Goal: Task Accomplishment & Management: Use online tool/utility

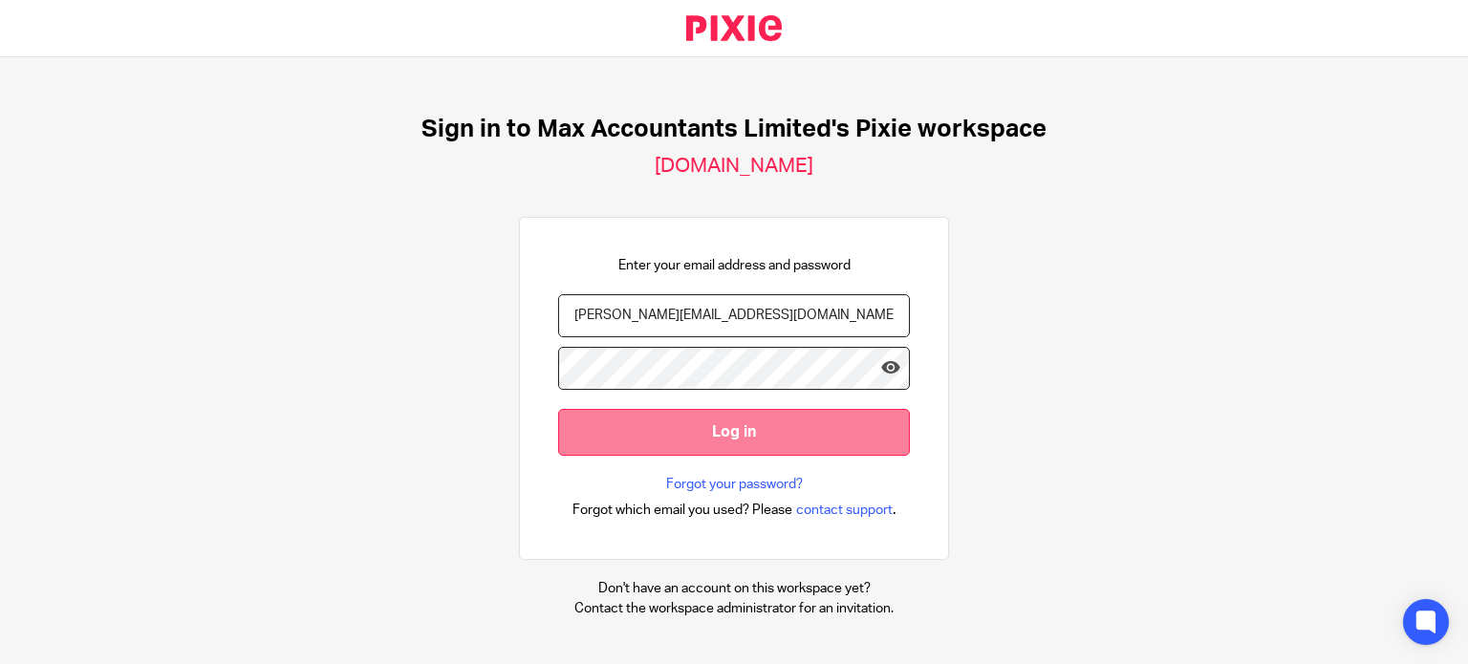
click at [649, 442] on input "Log in" at bounding box center [734, 432] width 352 height 47
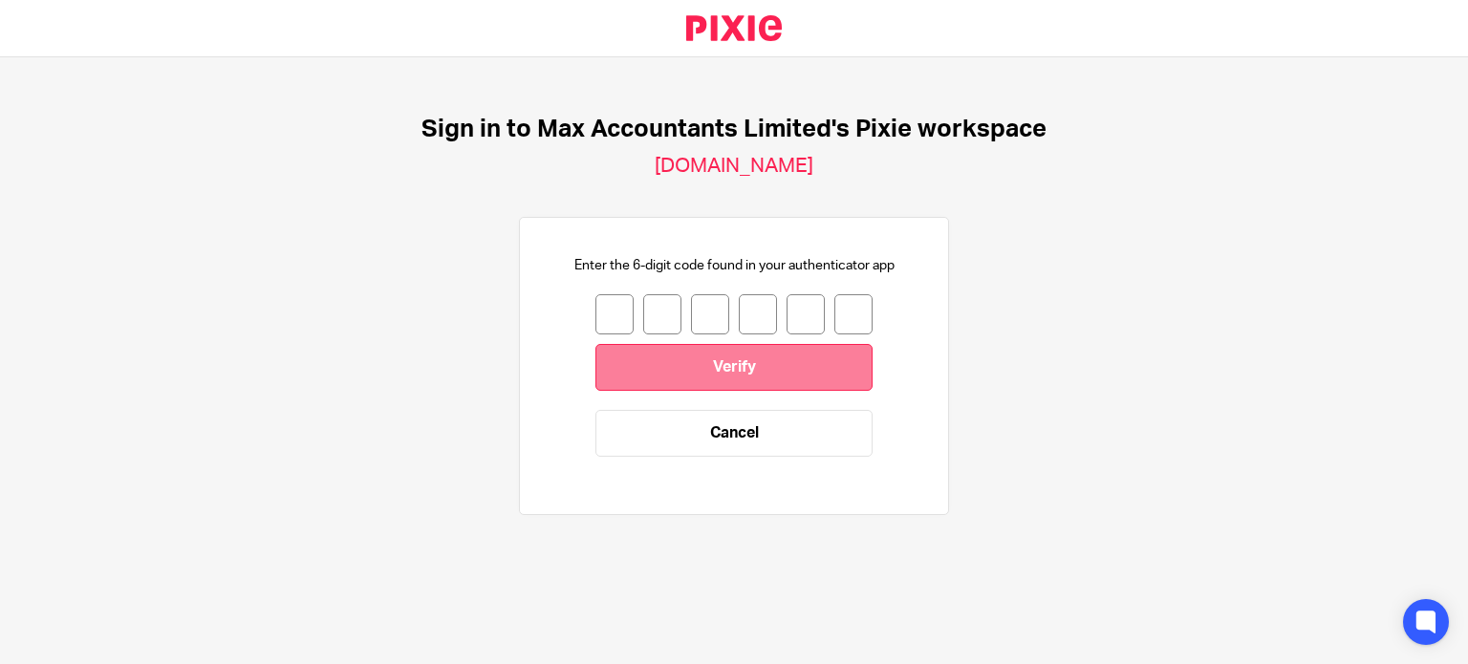
click at [595, 347] on input "Verify" at bounding box center [733, 367] width 277 height 47
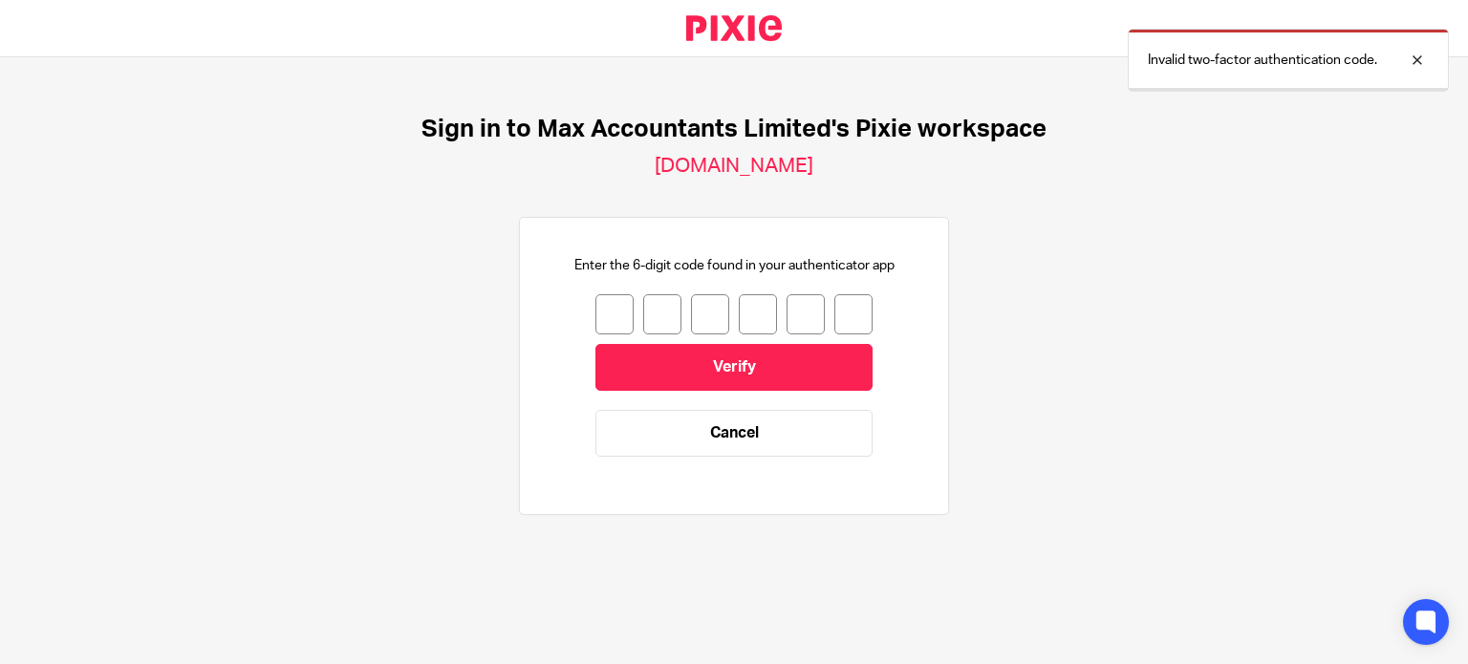
click at [595, 321] on input "number" at bounding box center [614, 314] width 38 height 40
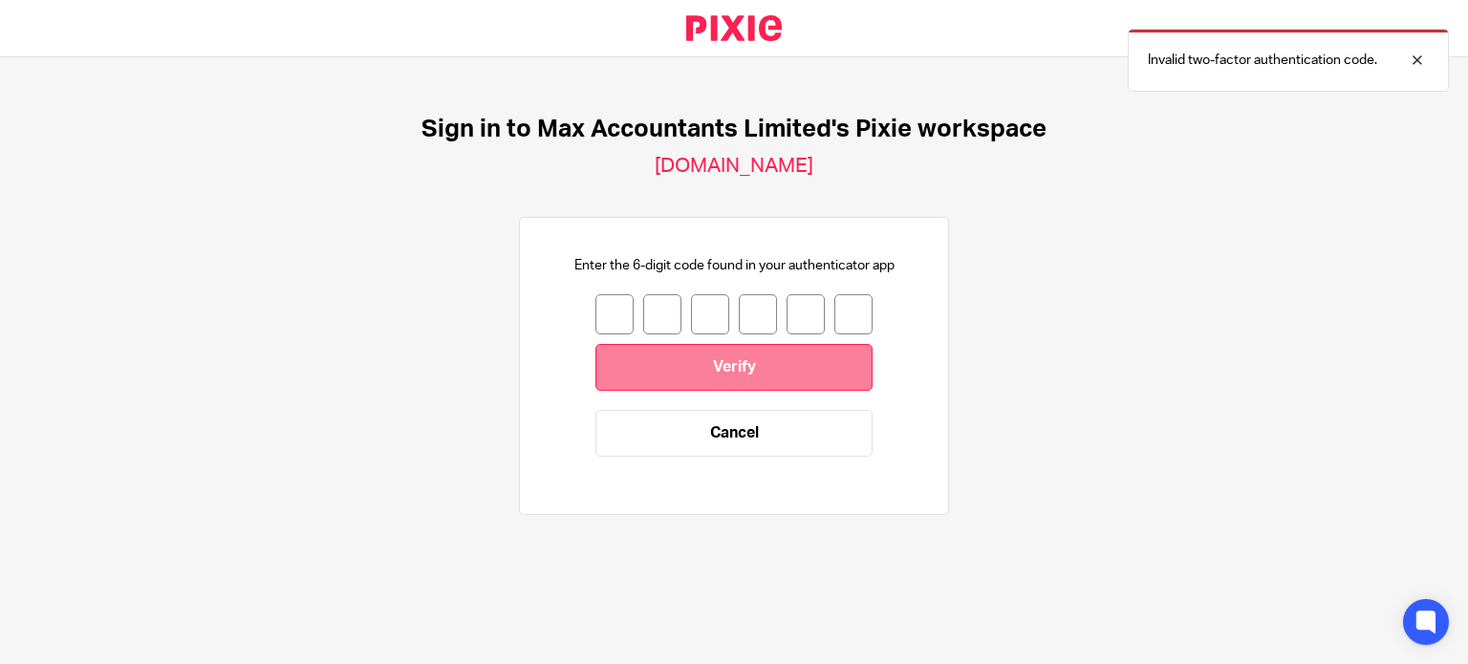
type input "7"
type input "6"
type input "2"
type input "6"
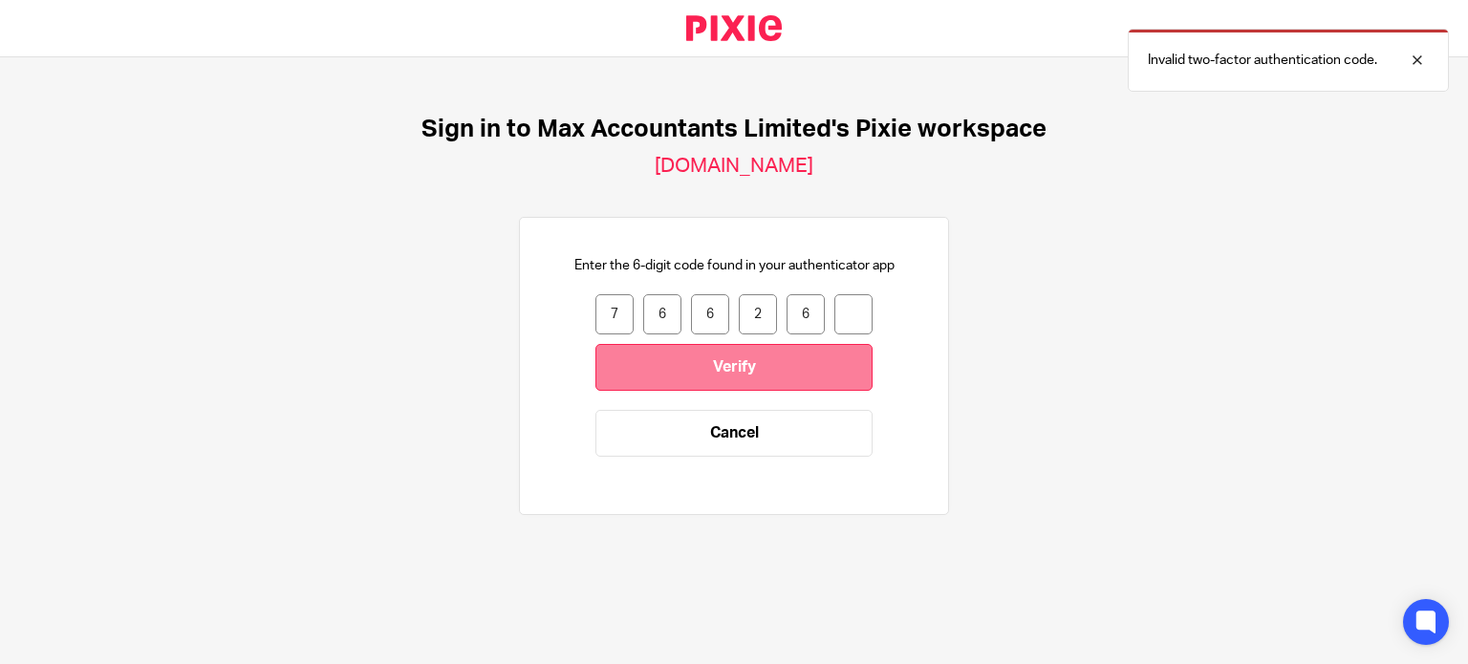
type input "3"
click at [604, 374] on input "Verify" at bounding box center [733, 367] width 277 height 47
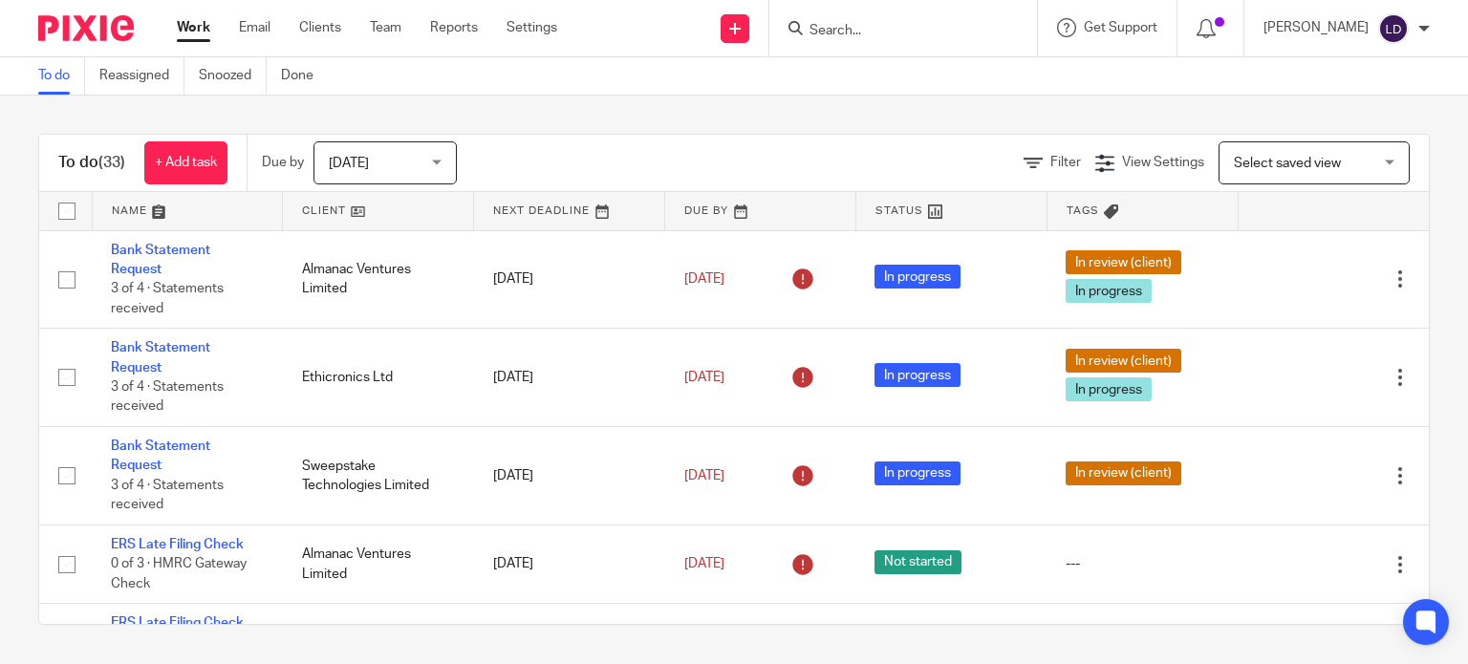
click at [321, 206] on link at bounding box center [378, 211] width 190 height 38
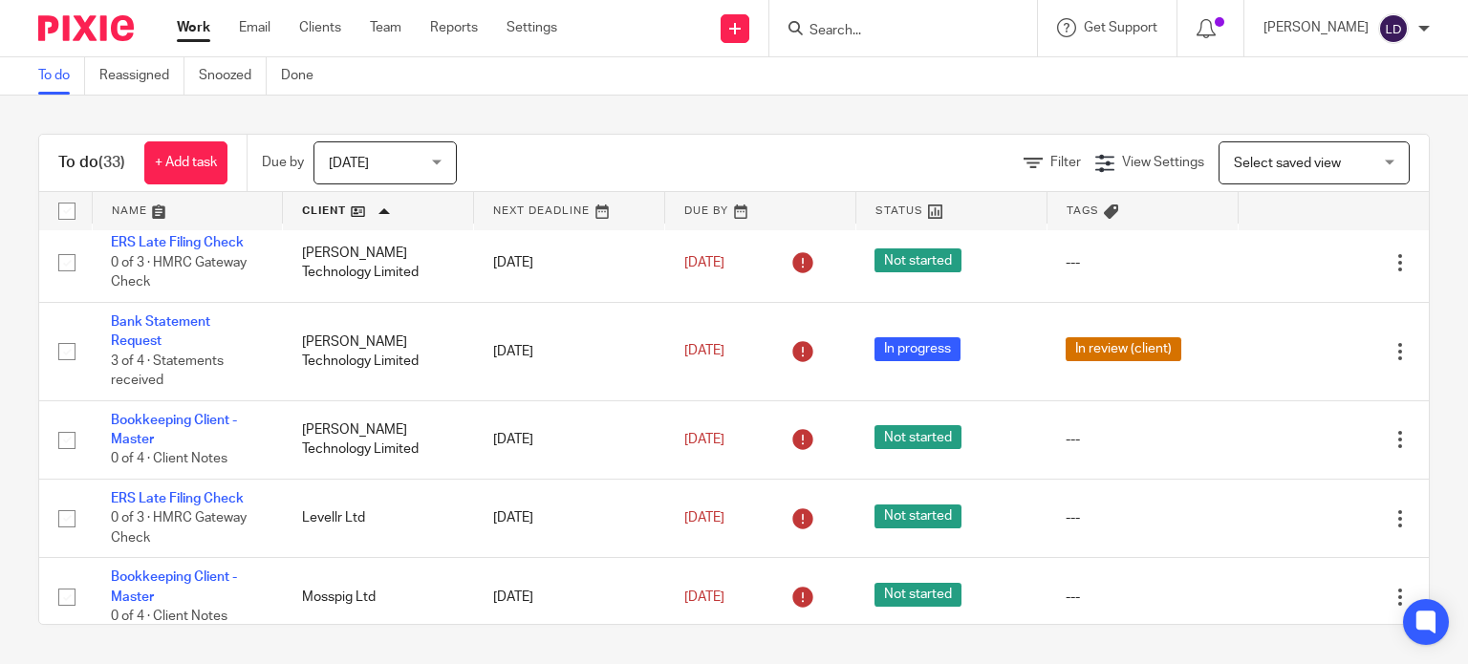
scroll to position [1434, 0]
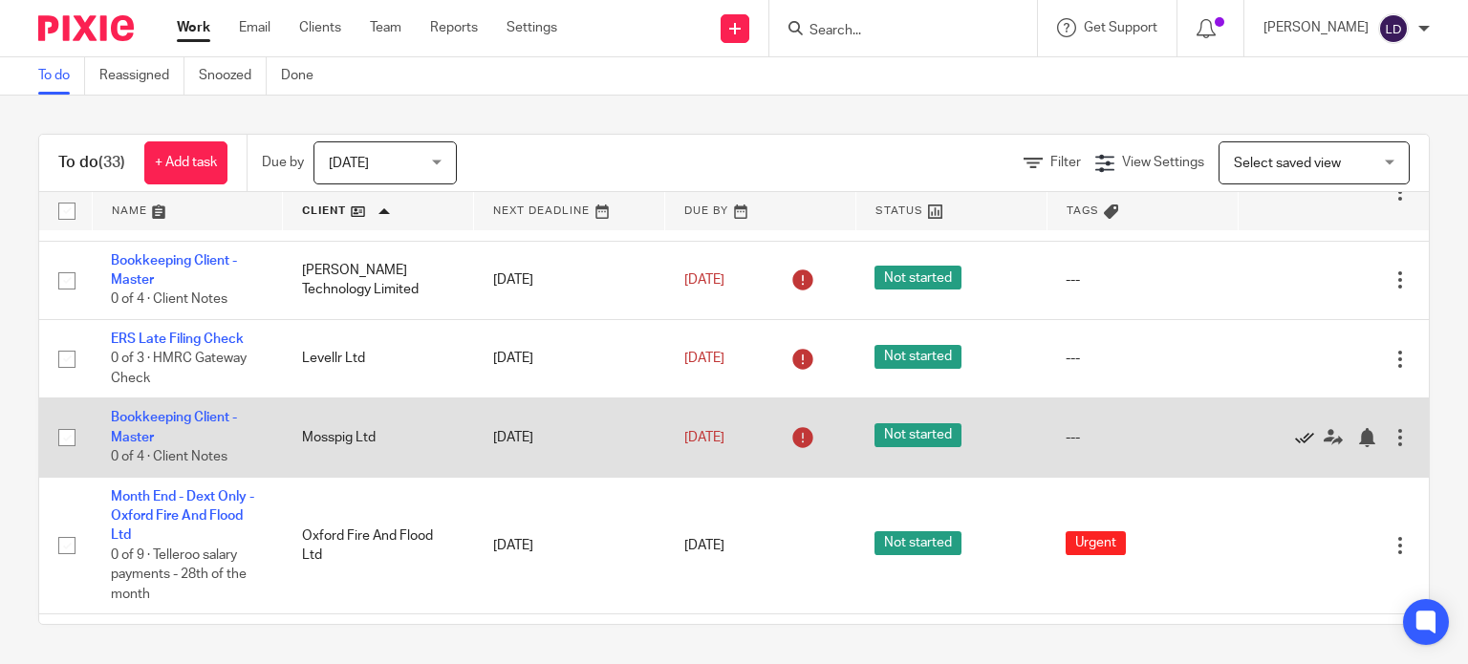
click at [1295, 447] on icon at bounding box center [1304, 437] width 19 height 19
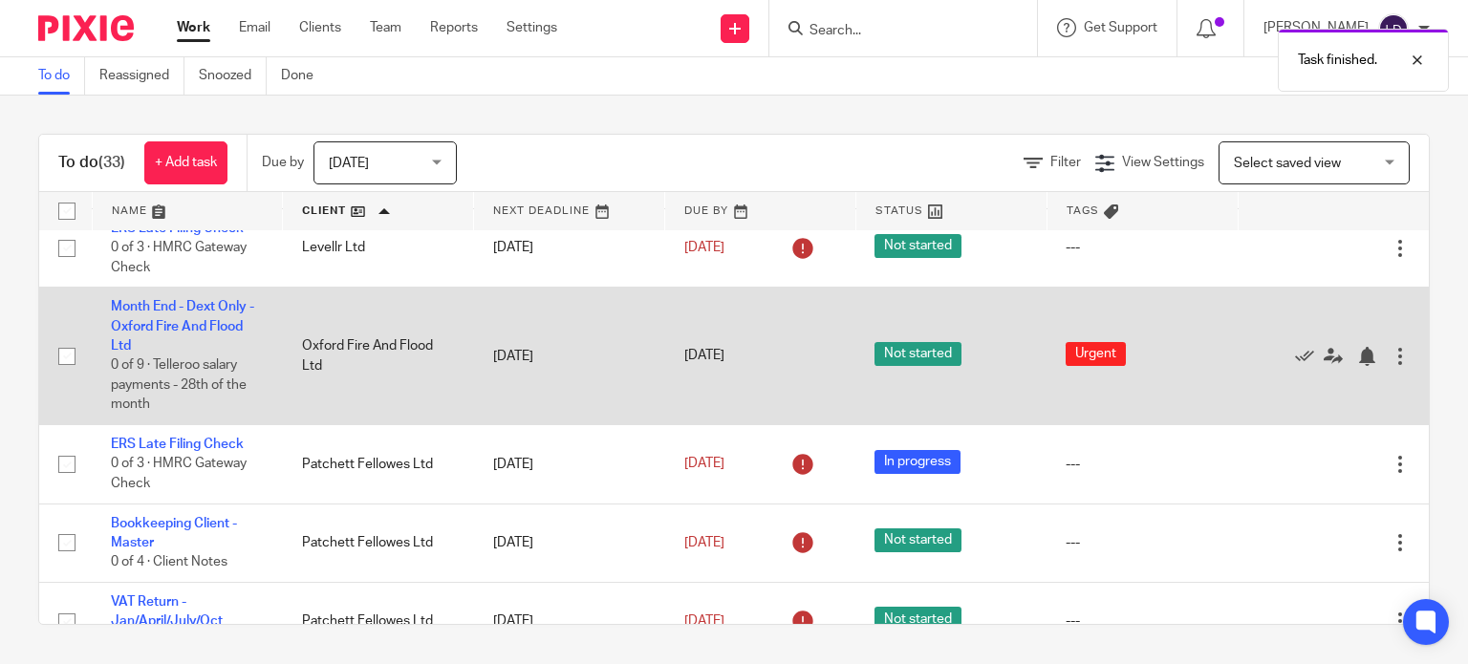
scroll to position [1592, 0]
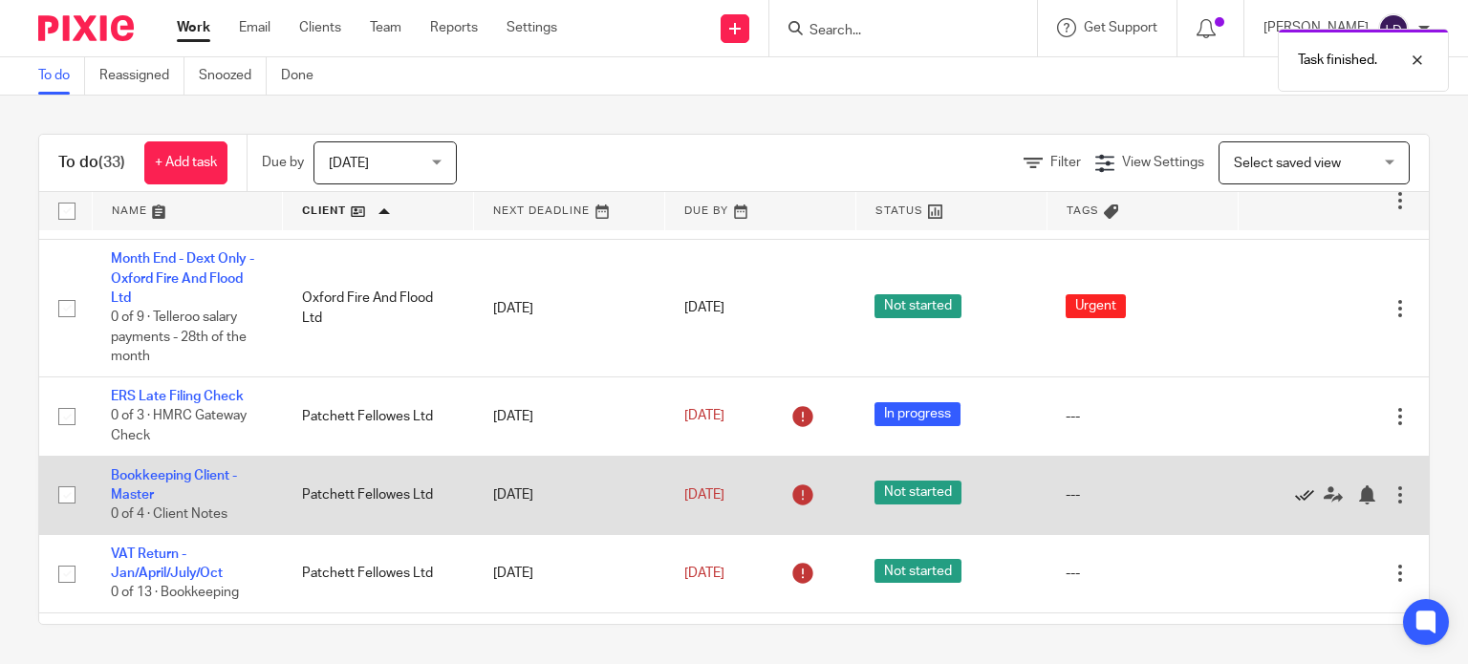
click at [1295, 505] on icon at bounding box center [1304, 494] width 19 height 19
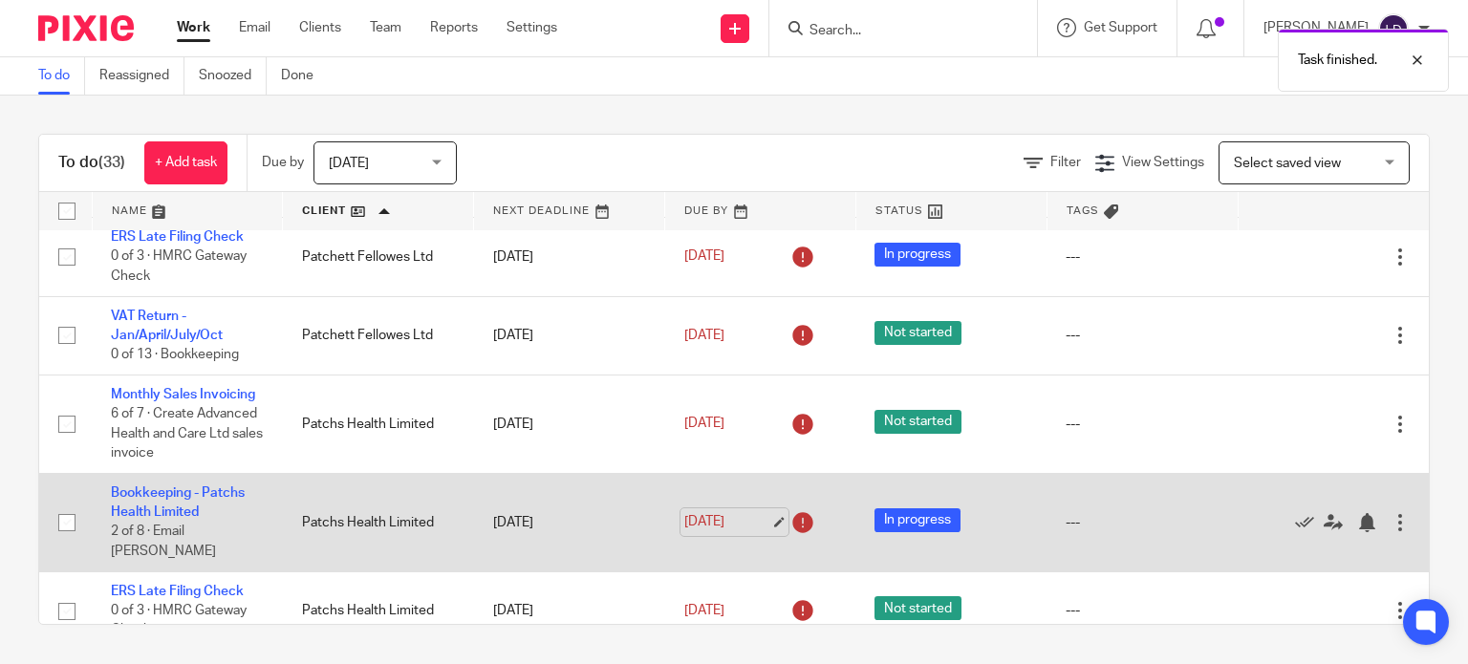
scroll to position [1911, 0]
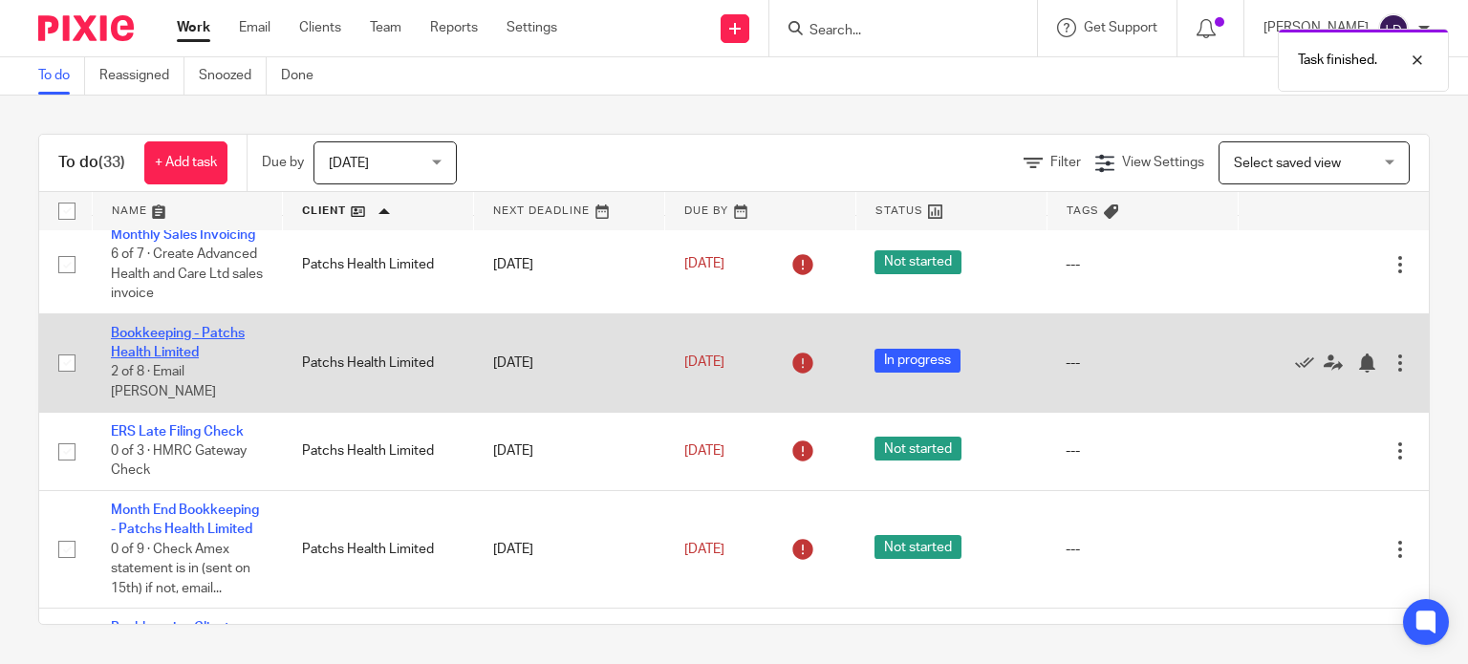
click at [226, 344] on link "Bookkeeping - Patchs Health Limited" at bounding box center [178, 343] width 134 height 32
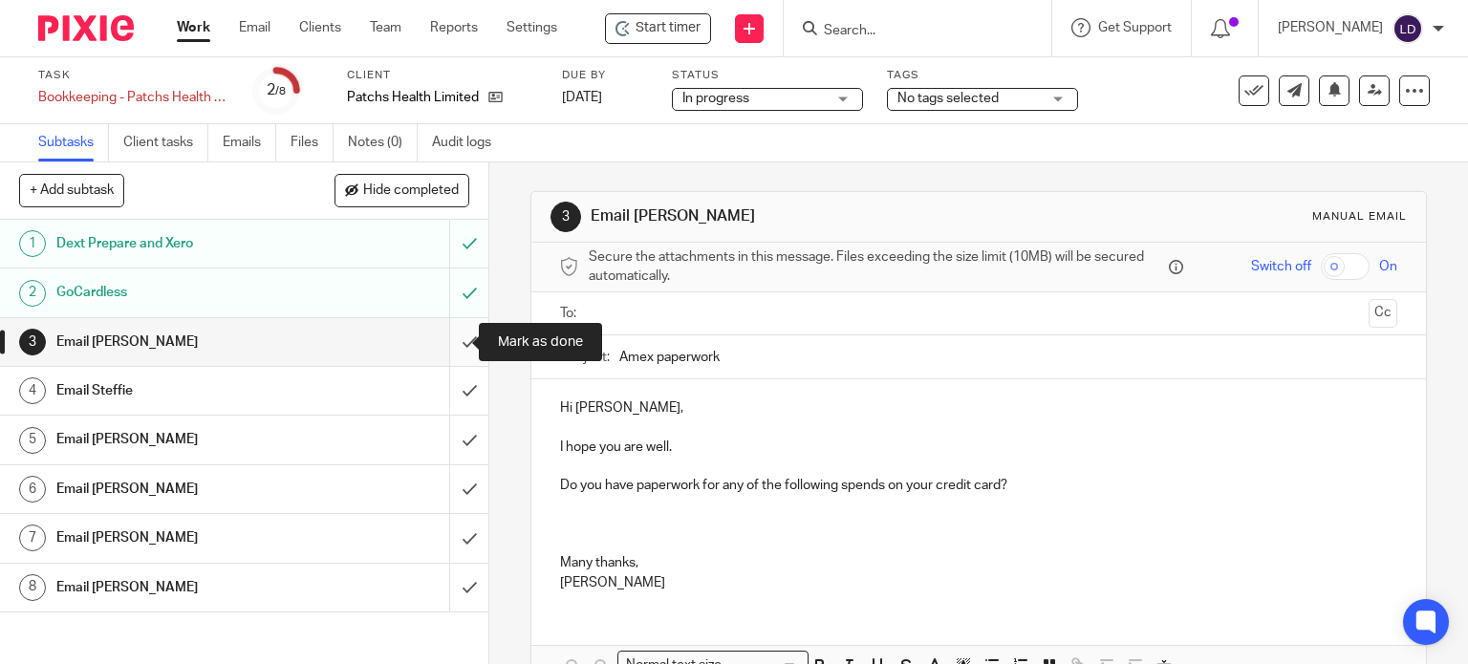
click at [457, 341] on input "submit" at bounding box center [244, 342] width 488 height 48
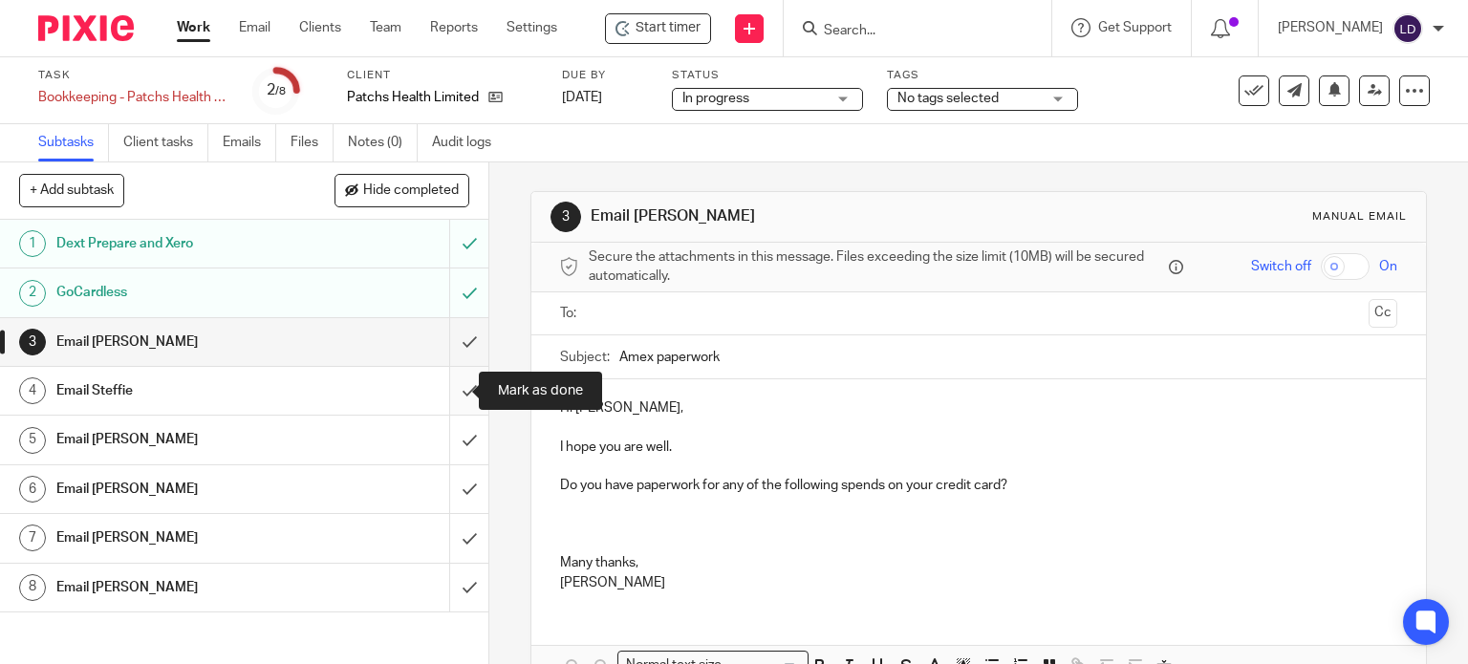
click at [454, 392] on input "submit" at bounding box center [244, 391] width 488 height 48
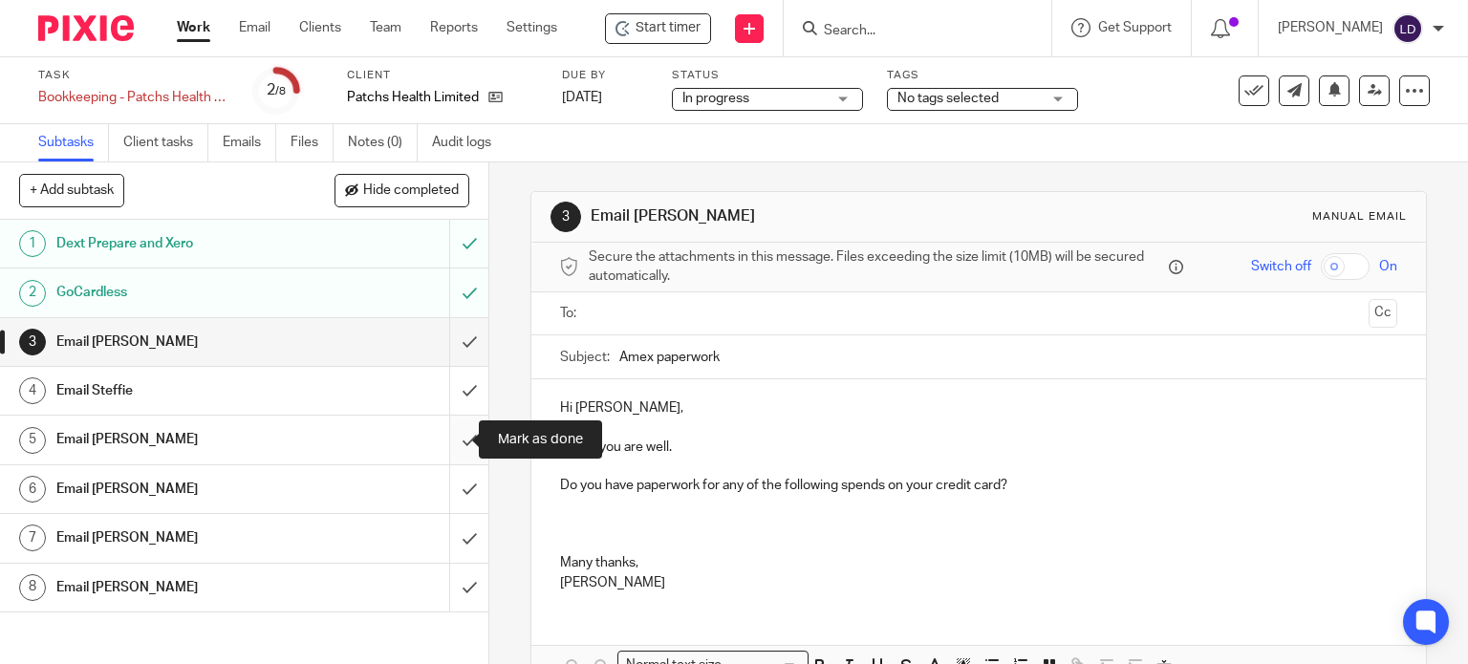
click at [464, 449] on input "submit" at bounding box center [244, 440] width 488 height 48
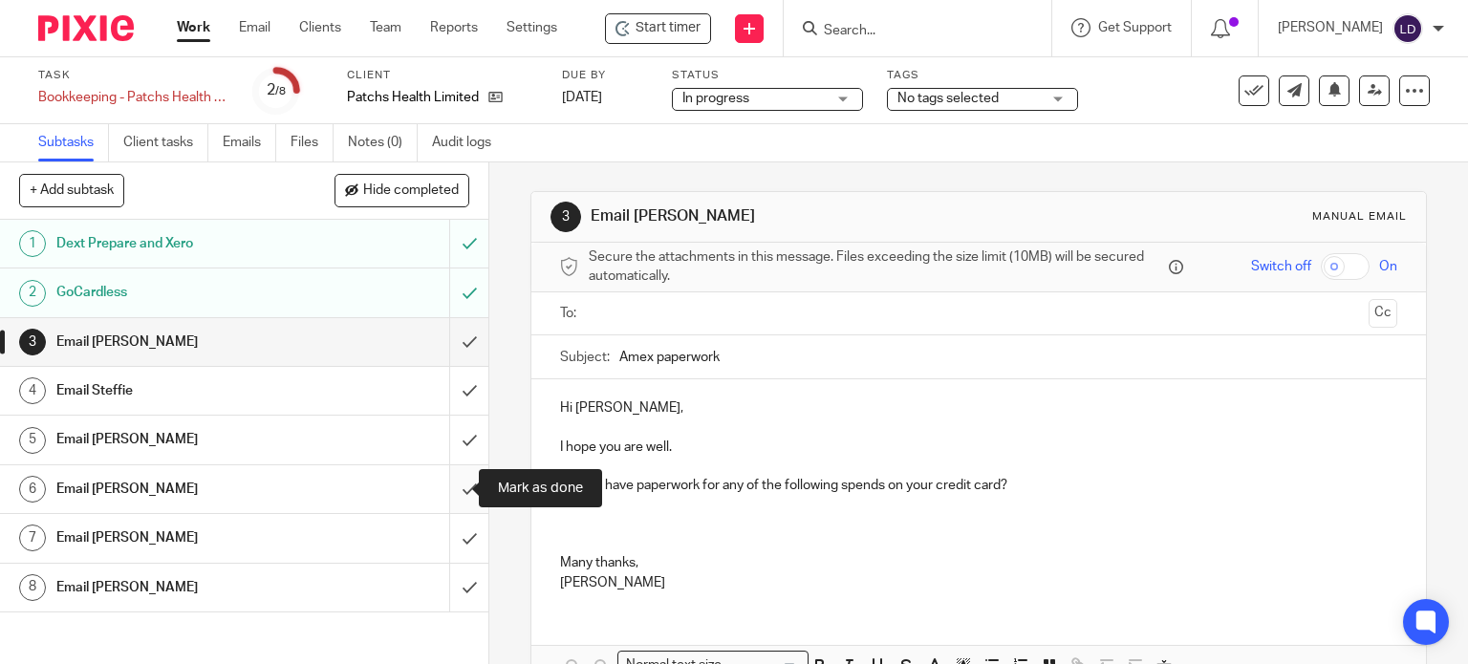
click at [465, 500] on input "submit" at bounding box center [244, 489] width 488 height 48
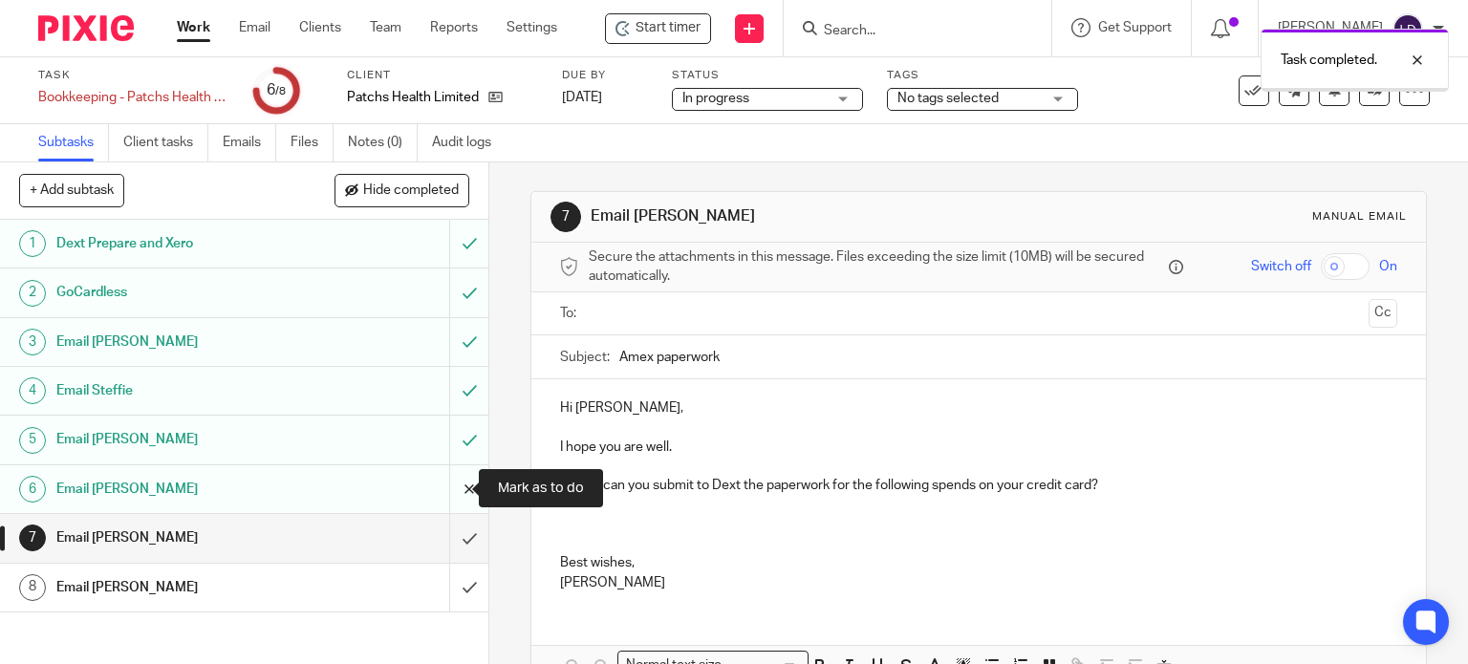
drag, startPoint x: 457, startPoint y: 491, endPoint x: 450, endPoint y: 473, distance: 19.4
click at [456, 487] on input "submit" at bounding box center [244, 489] width 488 height 48
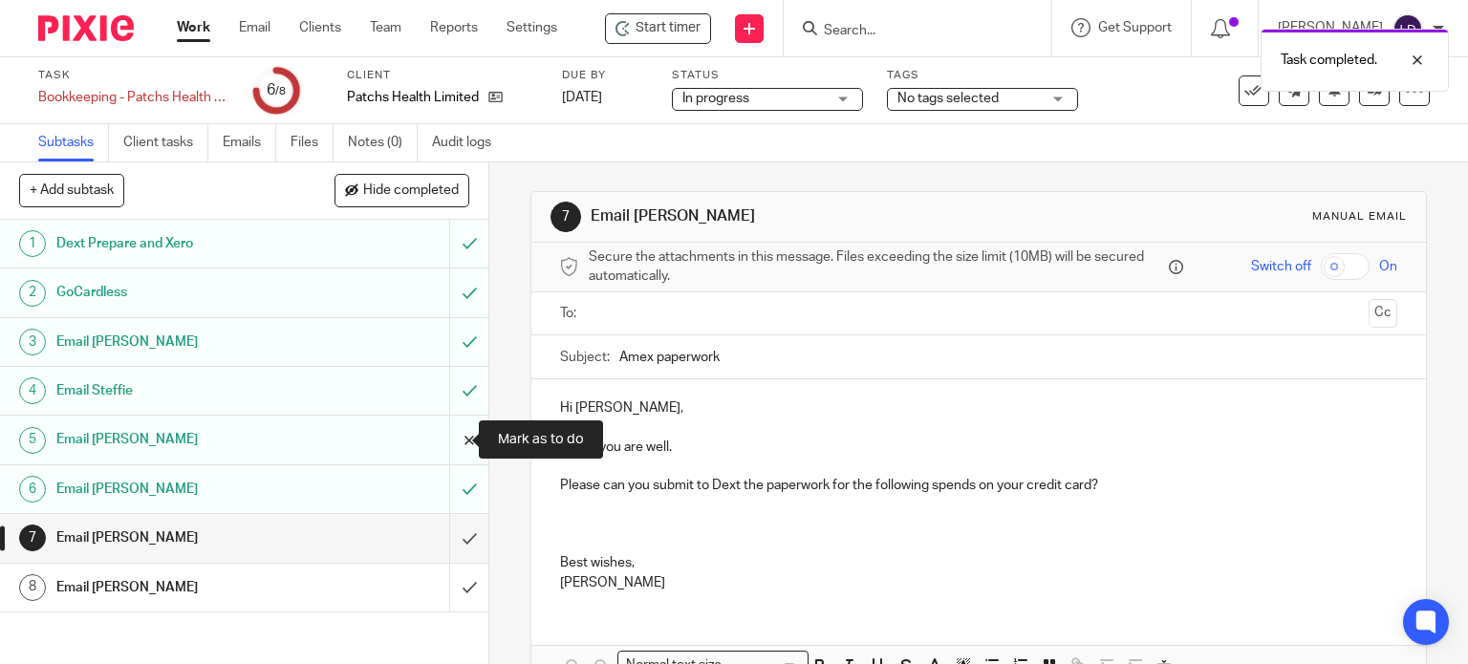
click at [439, 428] on input "submit" at bounding box center [244, 440] width 488 height 48
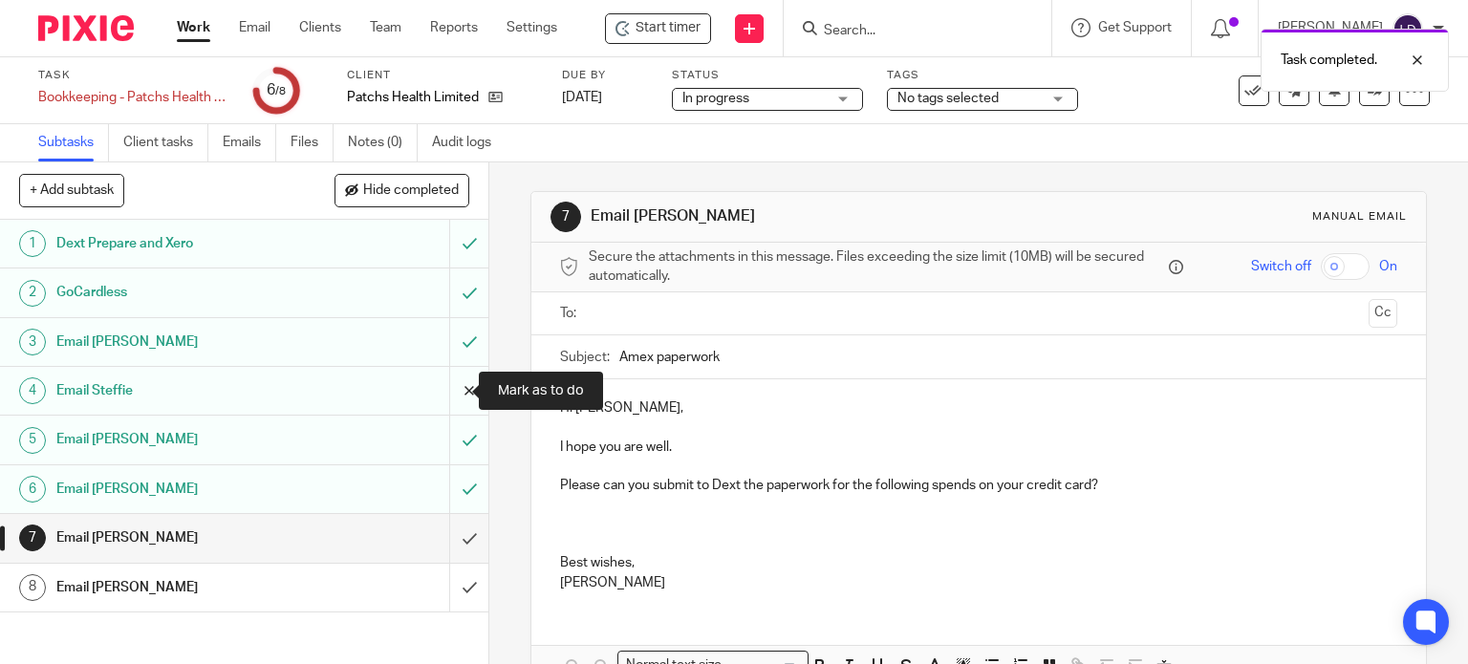
click at [447, 396] on input "submit" at bounding box center [244, 391] width 488 height 48
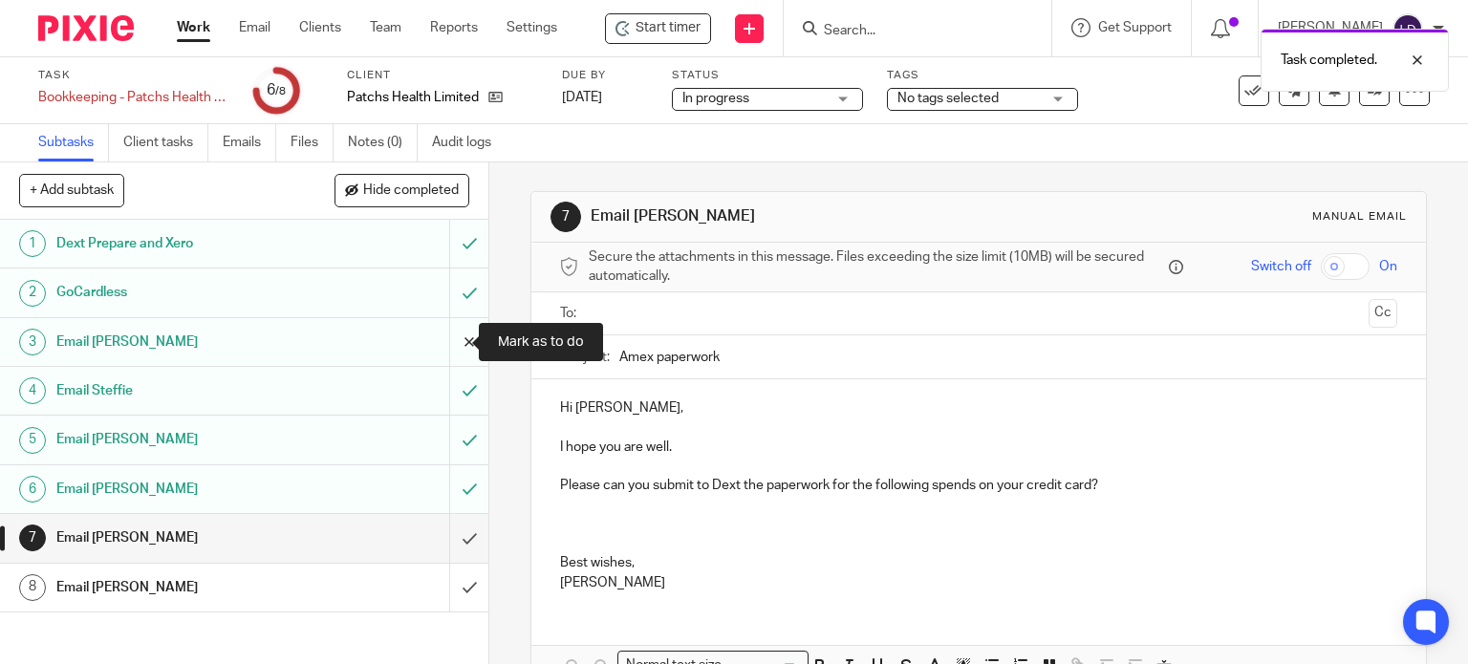
click at [447, 354] on input "submit" at bounding box center [244, 342] width 488 height 48
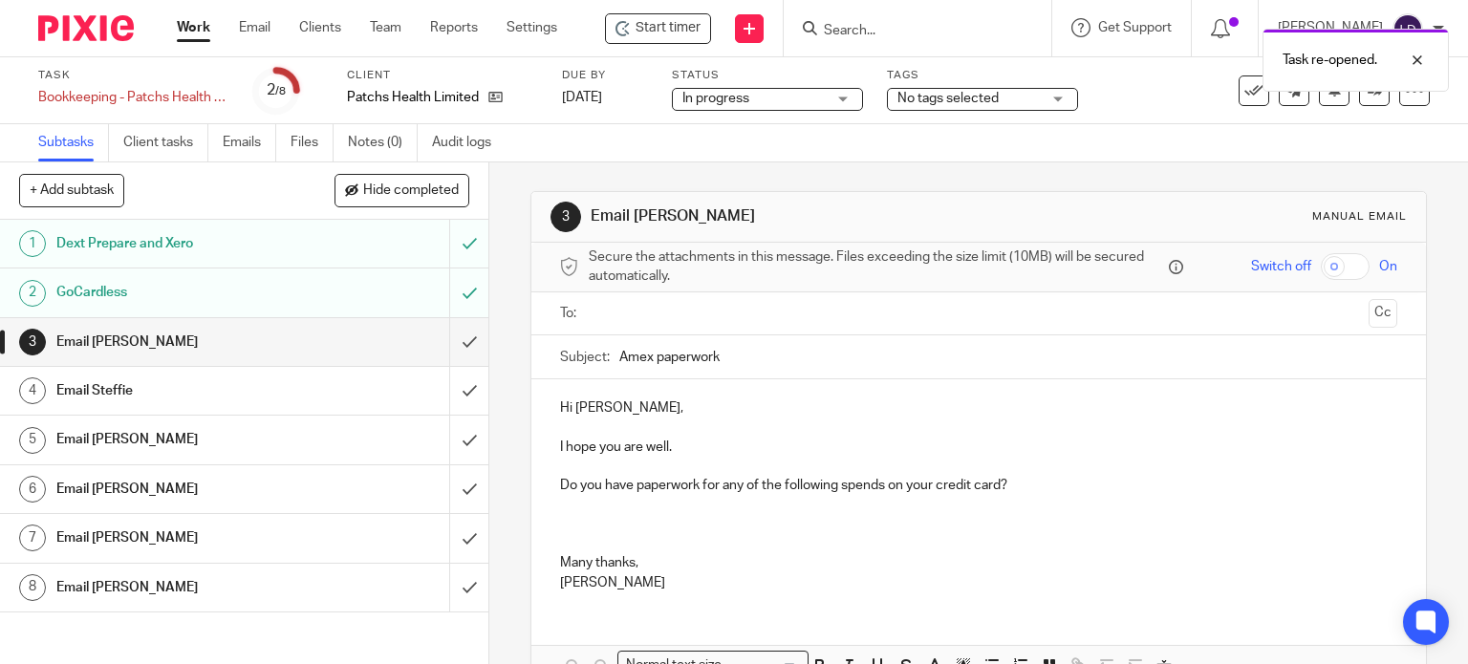
click at [204, 34] on link "Work" at bounding box center [193, 27] width 33 height 19
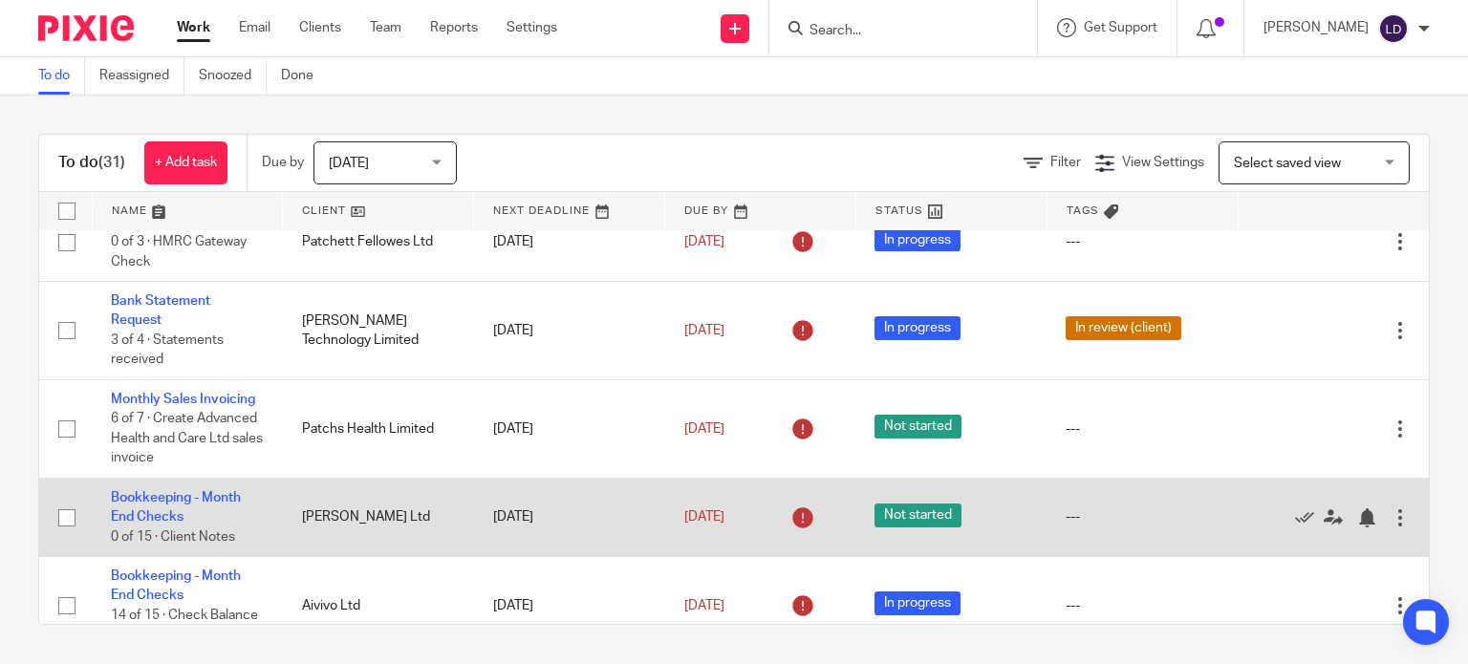
scroll to position [796, 0]
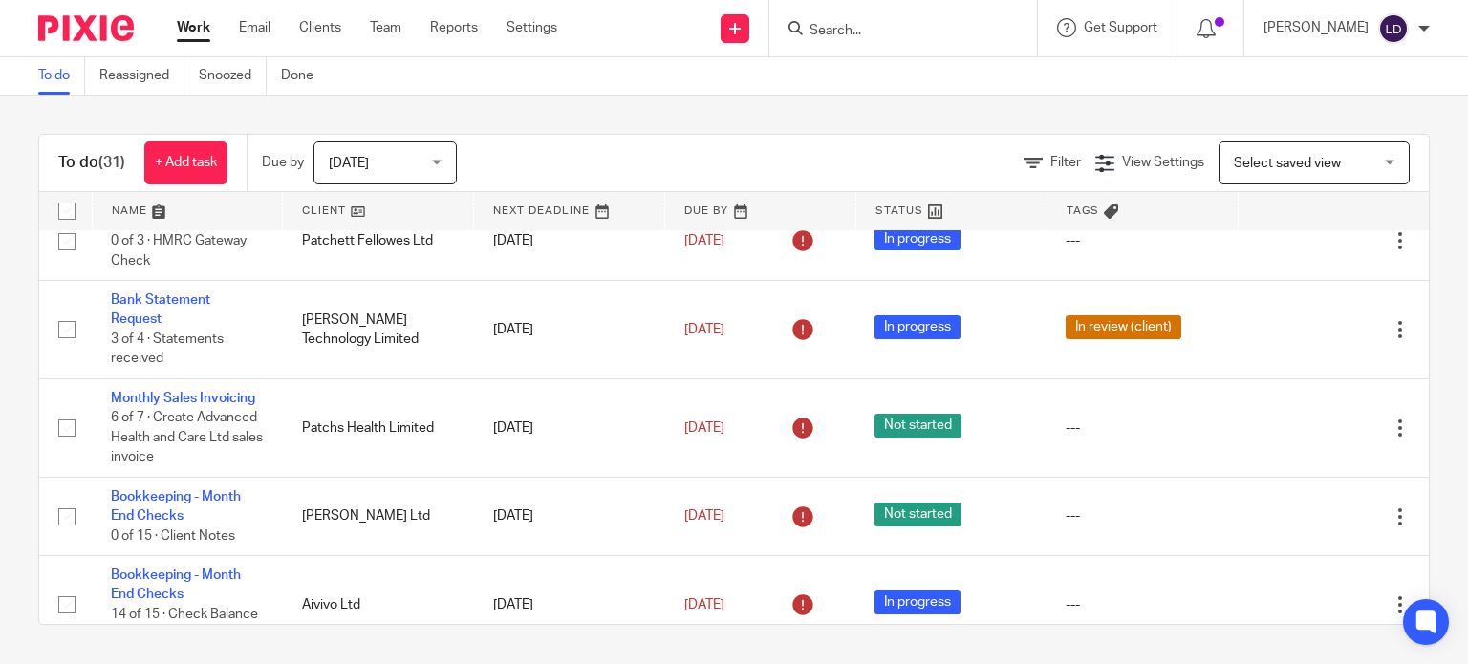
click at [395, 208] on link at bounding box center [378, 211] width 190 height 38
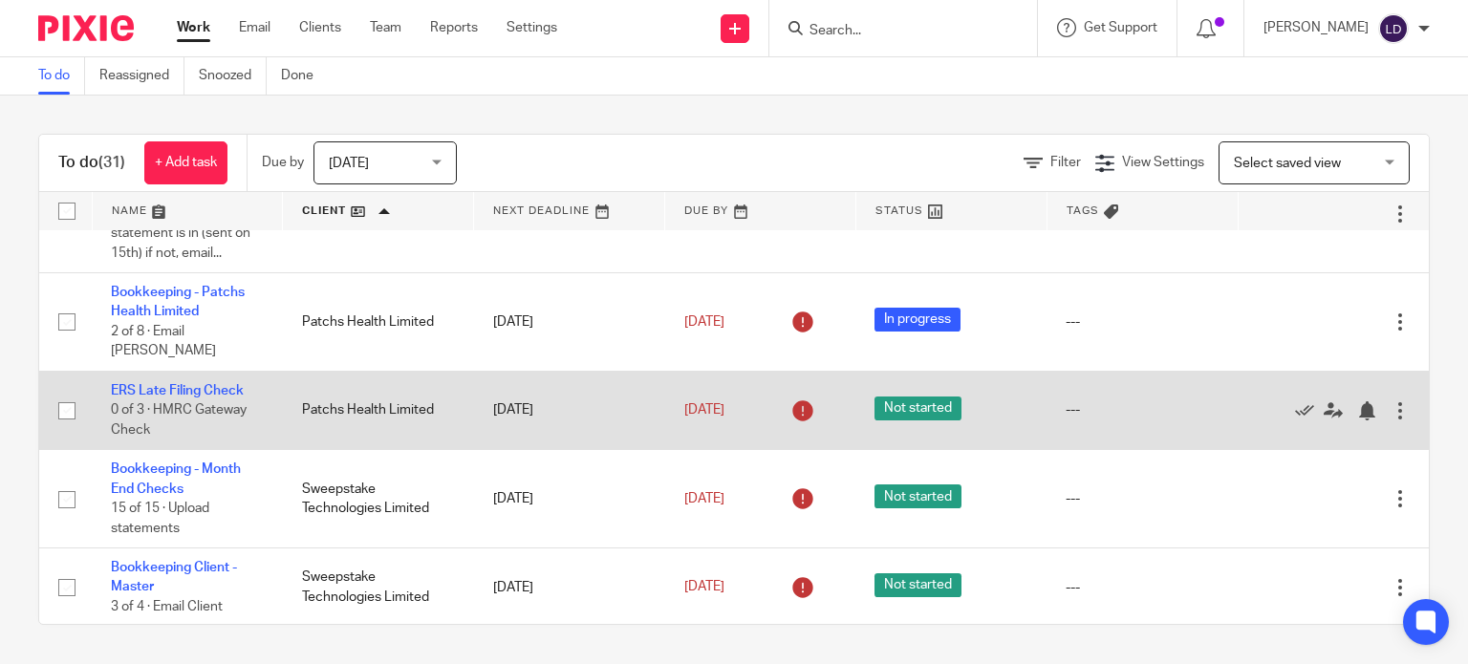
scroll to position [2361, 0]
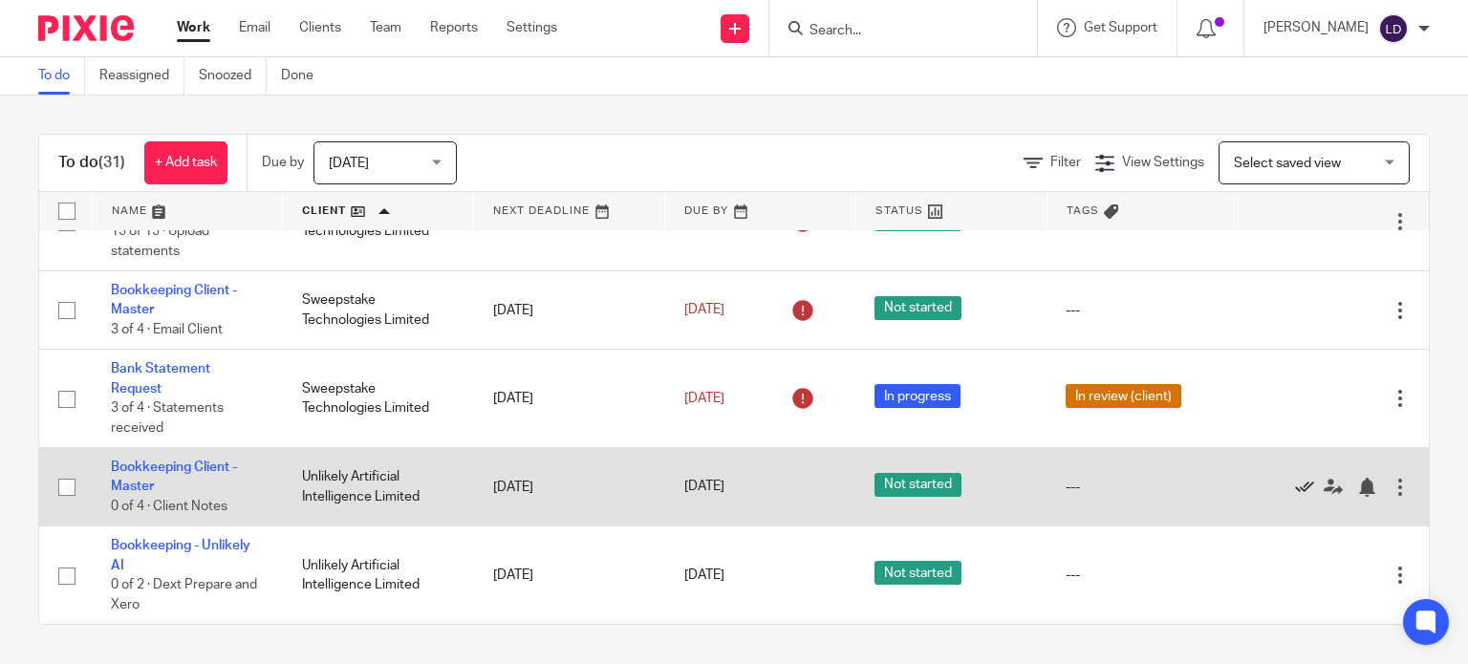
click at [1295, 488] on icon at bounding box center [1304, 487] width 19 height 19
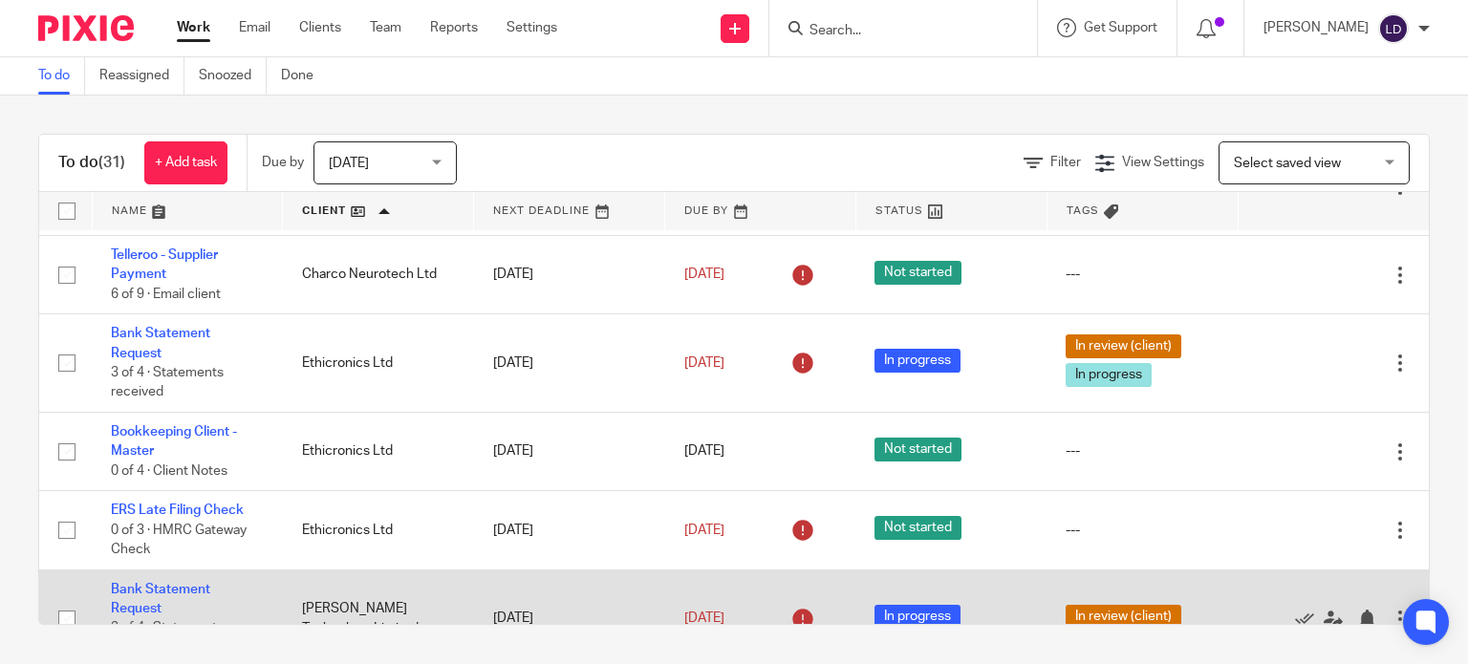
scroll to position [796, 0]
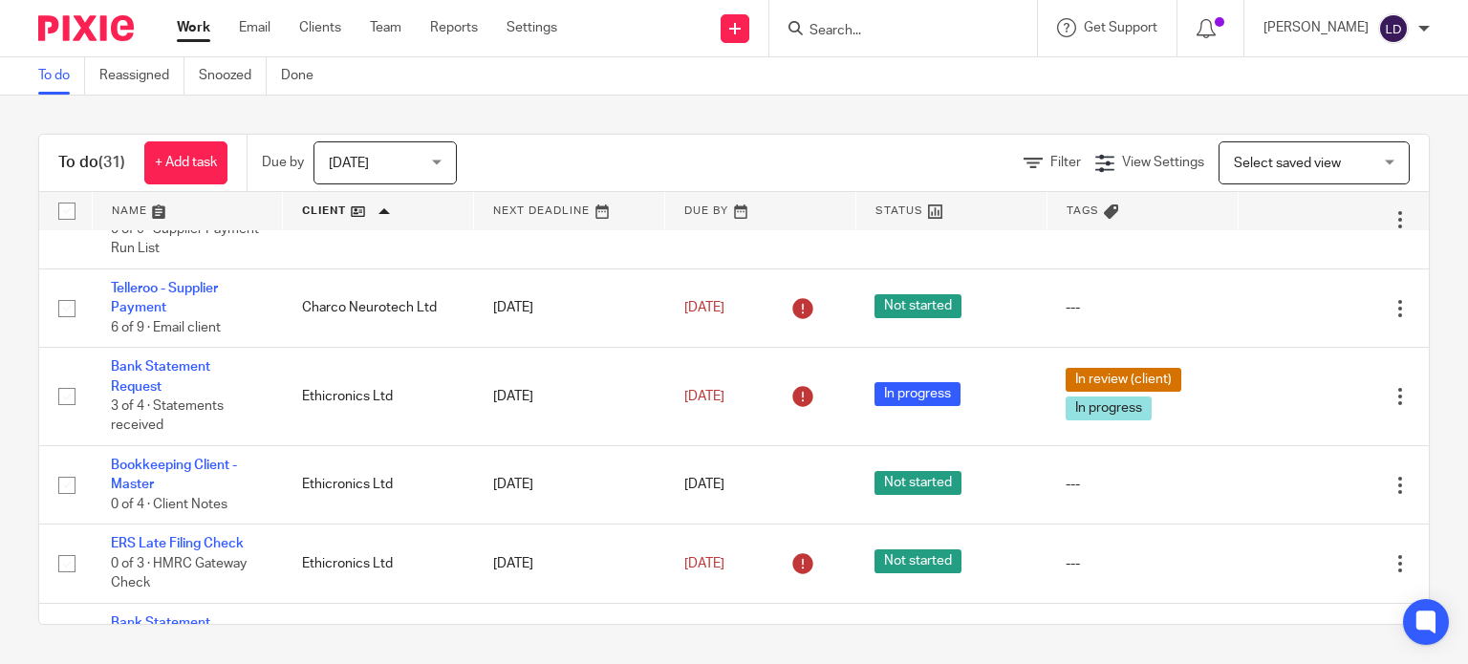
click at [234, 212] on link at bounding box center [188, 211] width 190 height 38
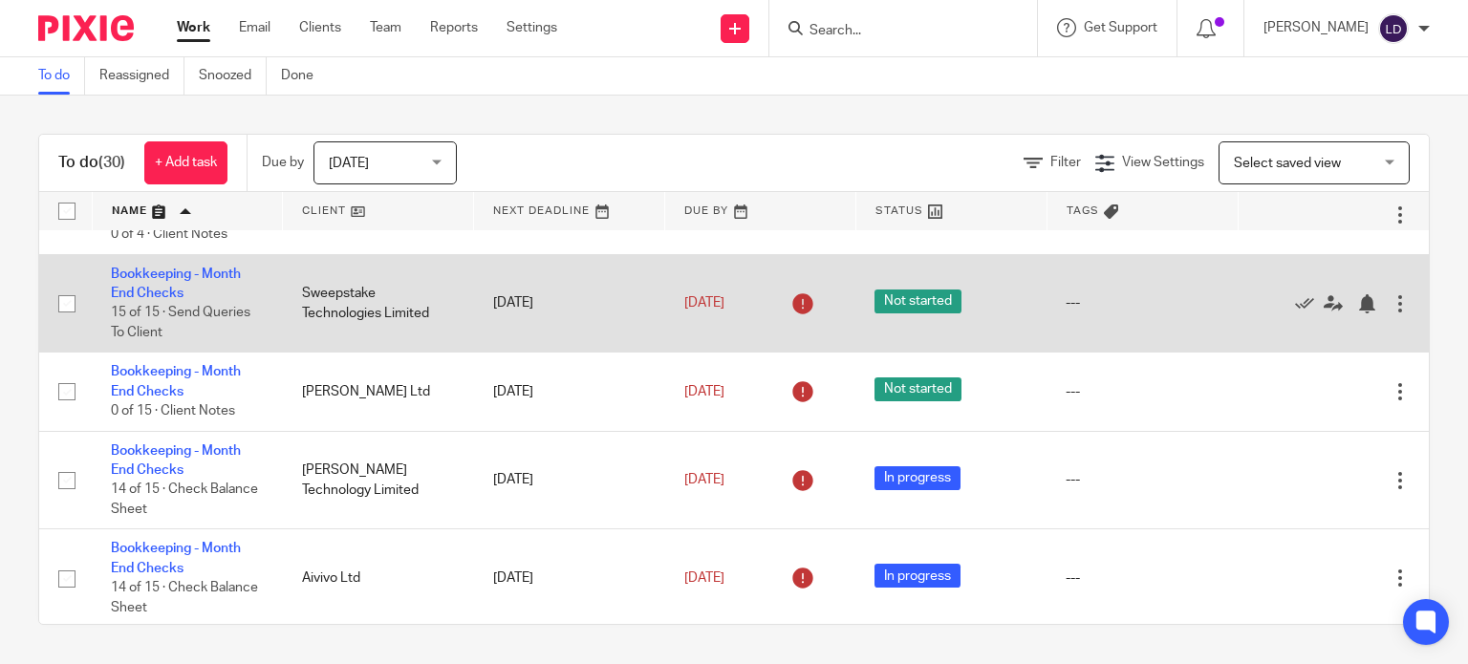
scroll to position [796, 0]
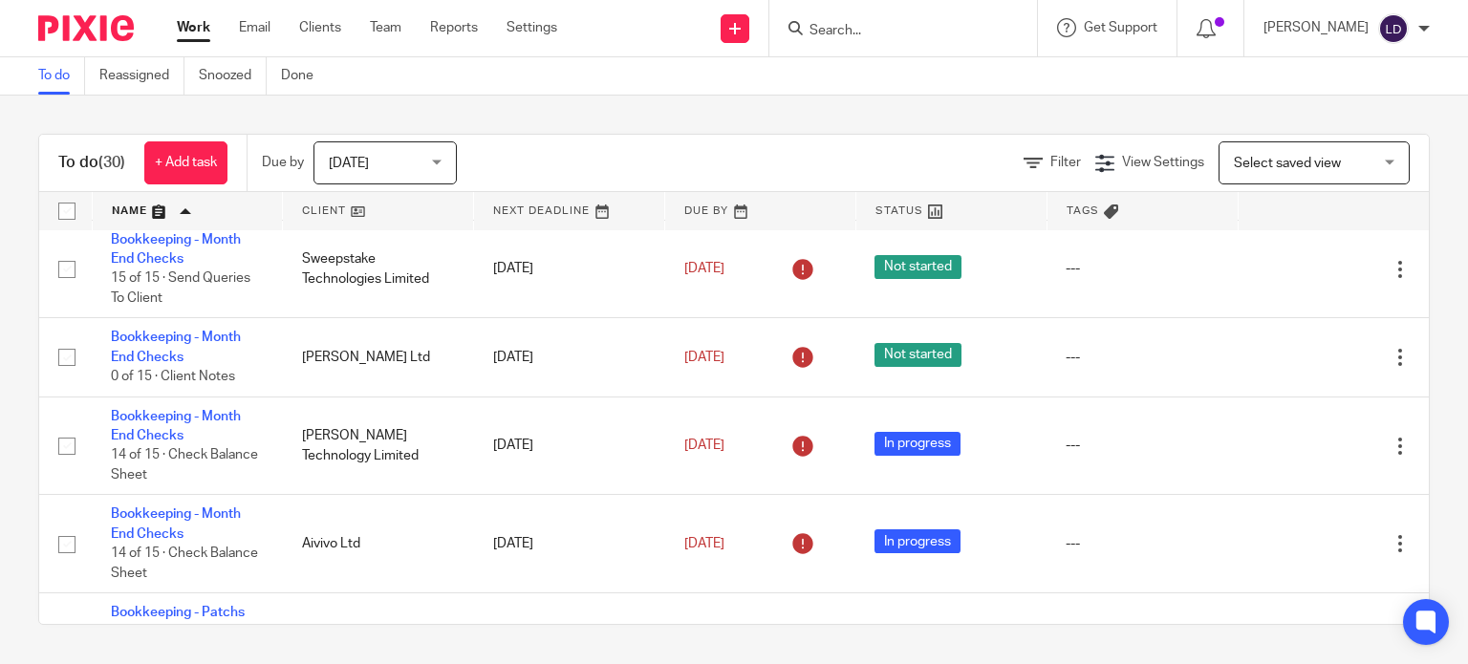
click at [336, 217] on link at bounding box center [378, 211] width 190 height 38
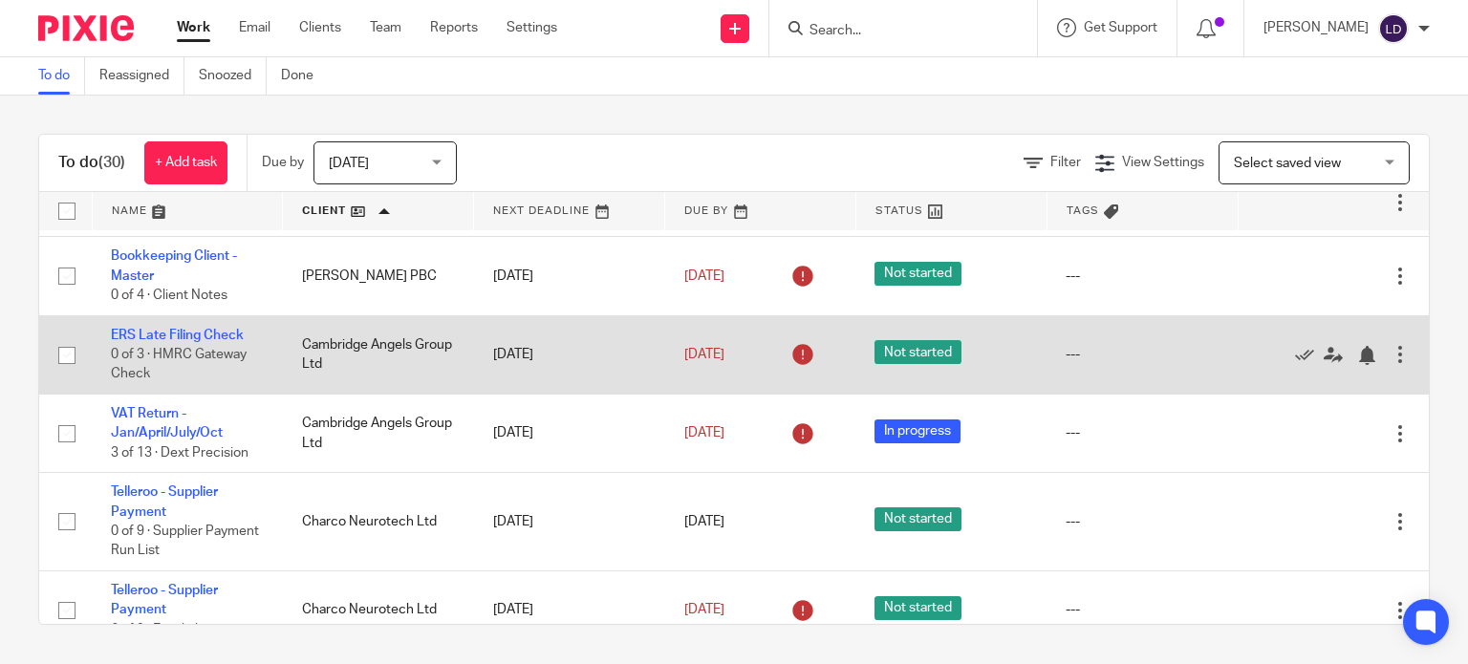
scroll to position [478, 0]
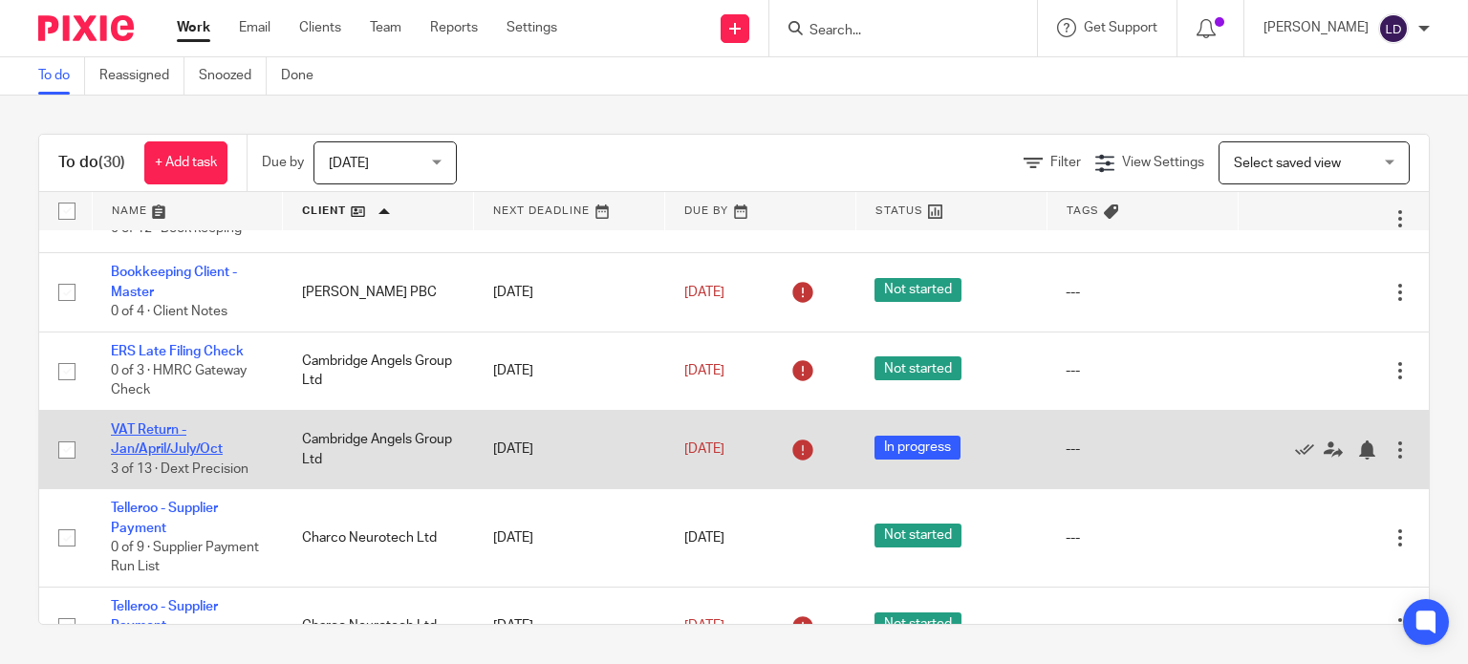
click at [145, 437] on link "VAT Return - Jan/April/July/Oct" at bounding box center [167, 439] width 112 height 32
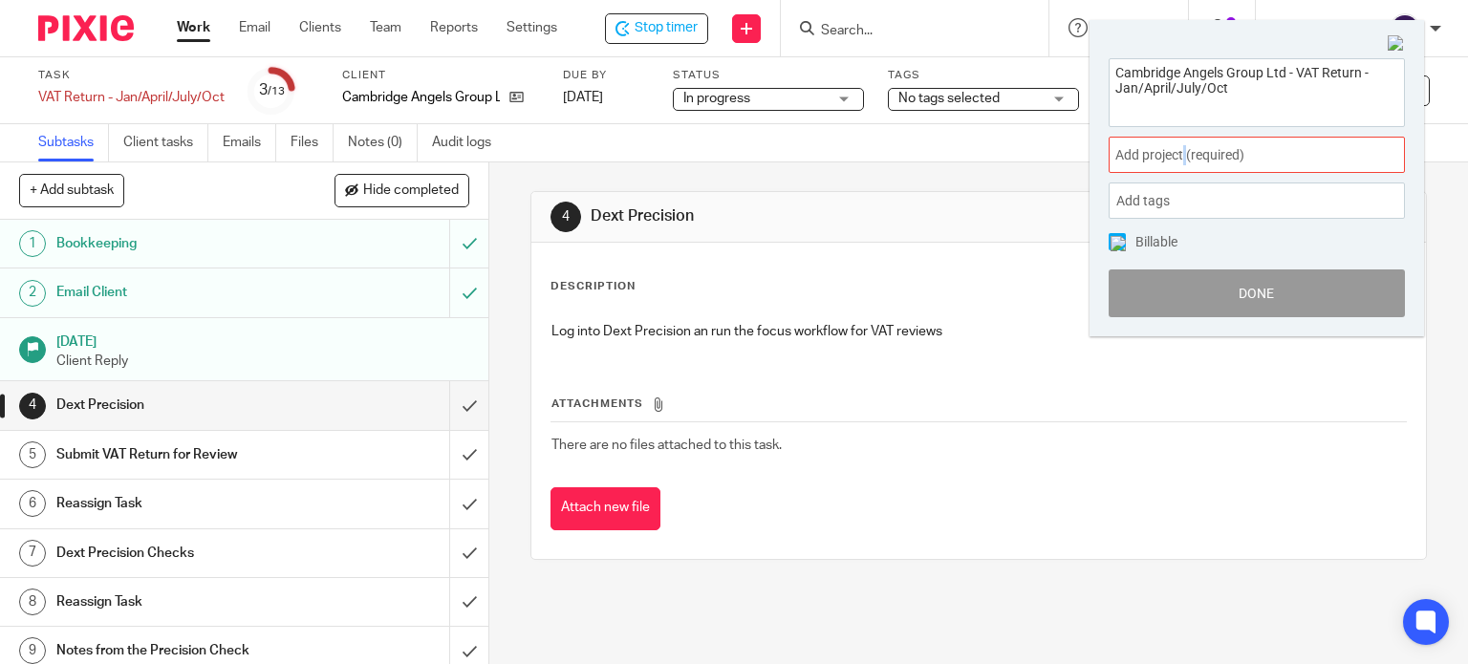
click at [1185, 154] on span "Add project (required) :" at bounding box center [1235, 155] width 241 height 20
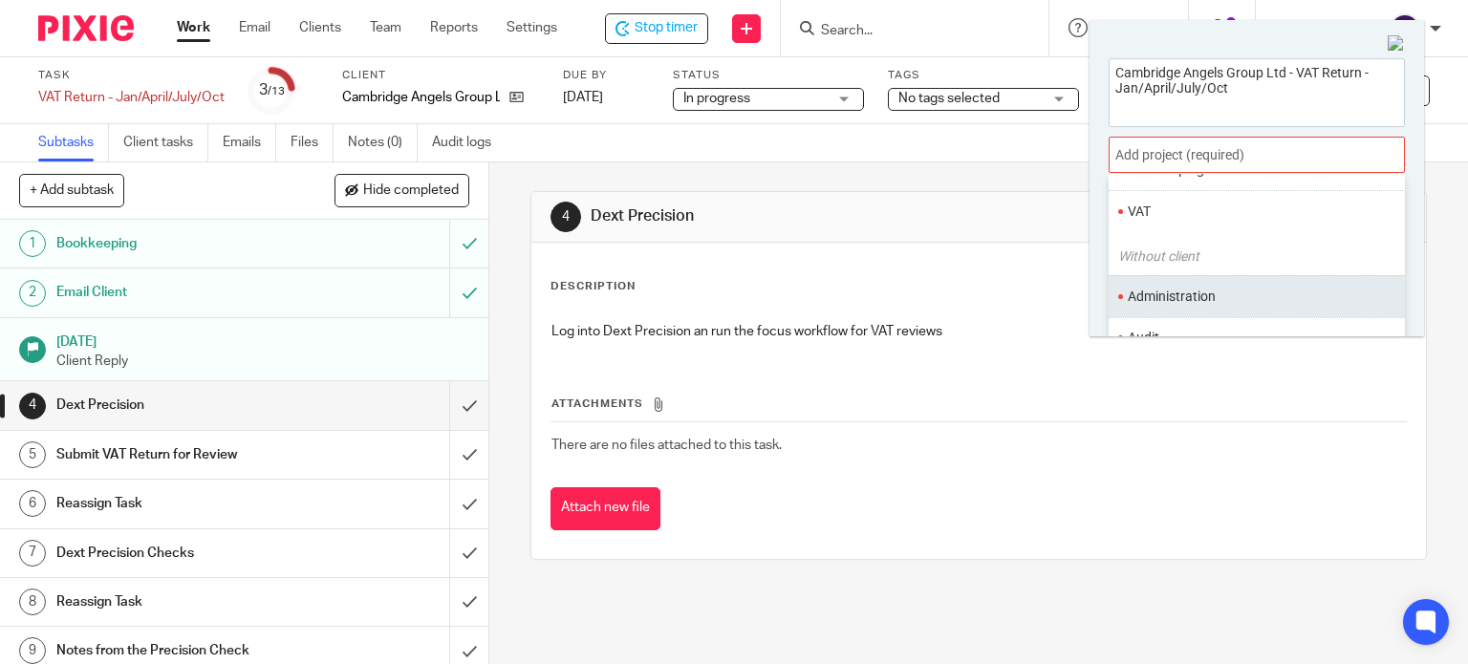
scroll to position [159, 0]
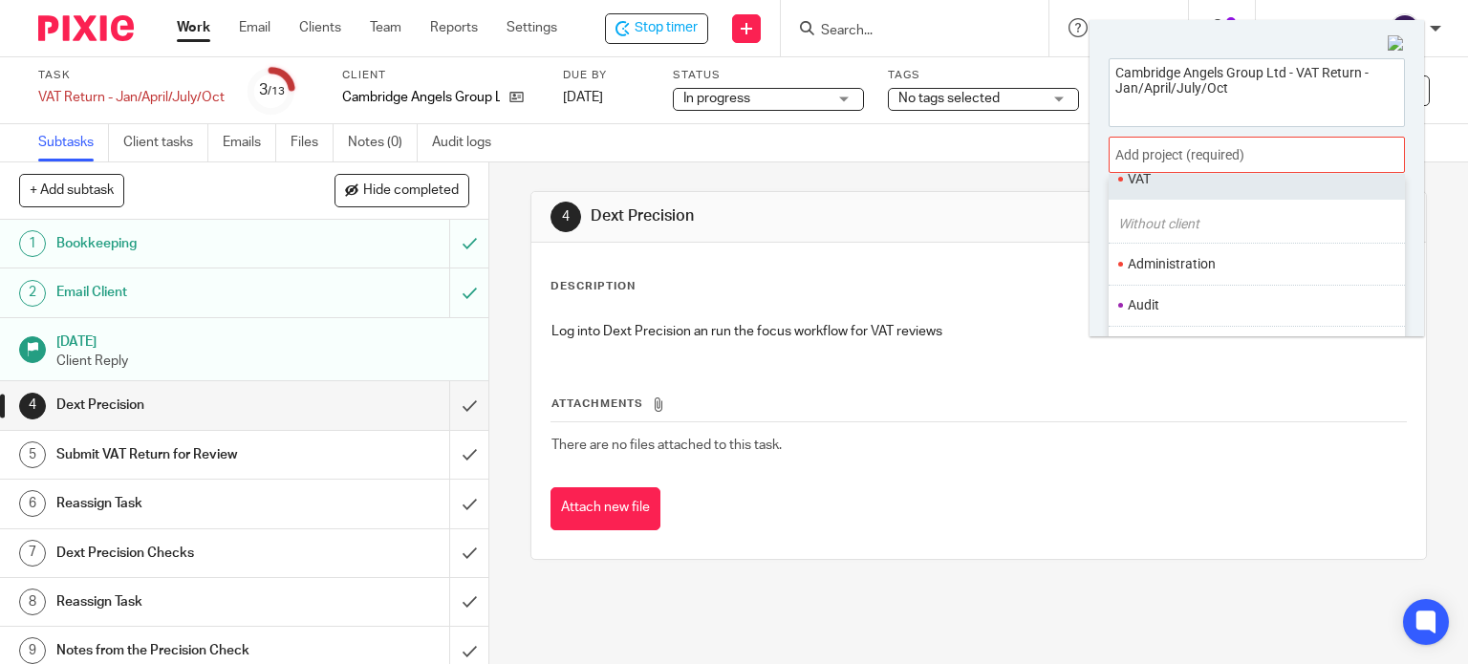
click at [1134, 184] on li "VAT" at bounding box center [1252, 179] width 249 height 20
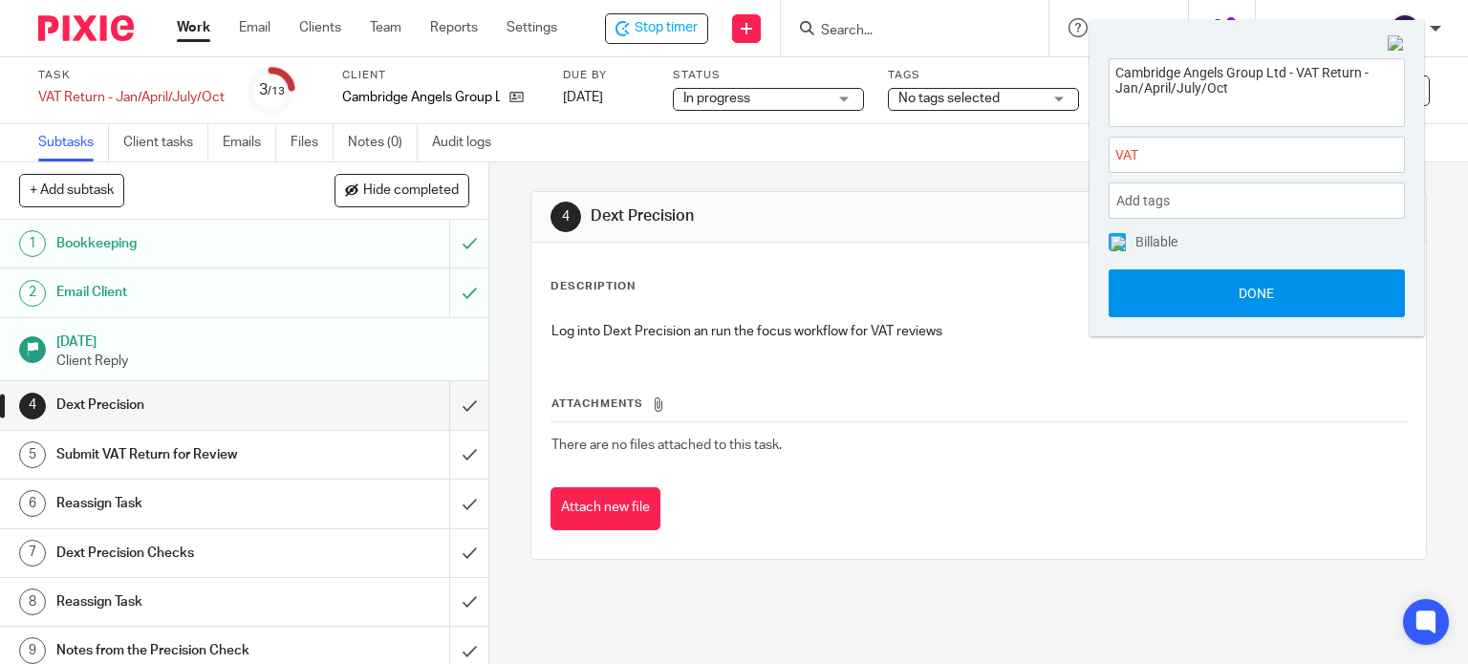
click at [1159, 292] on button "Done" at bounding box center [1257, 293] width 296 height 48
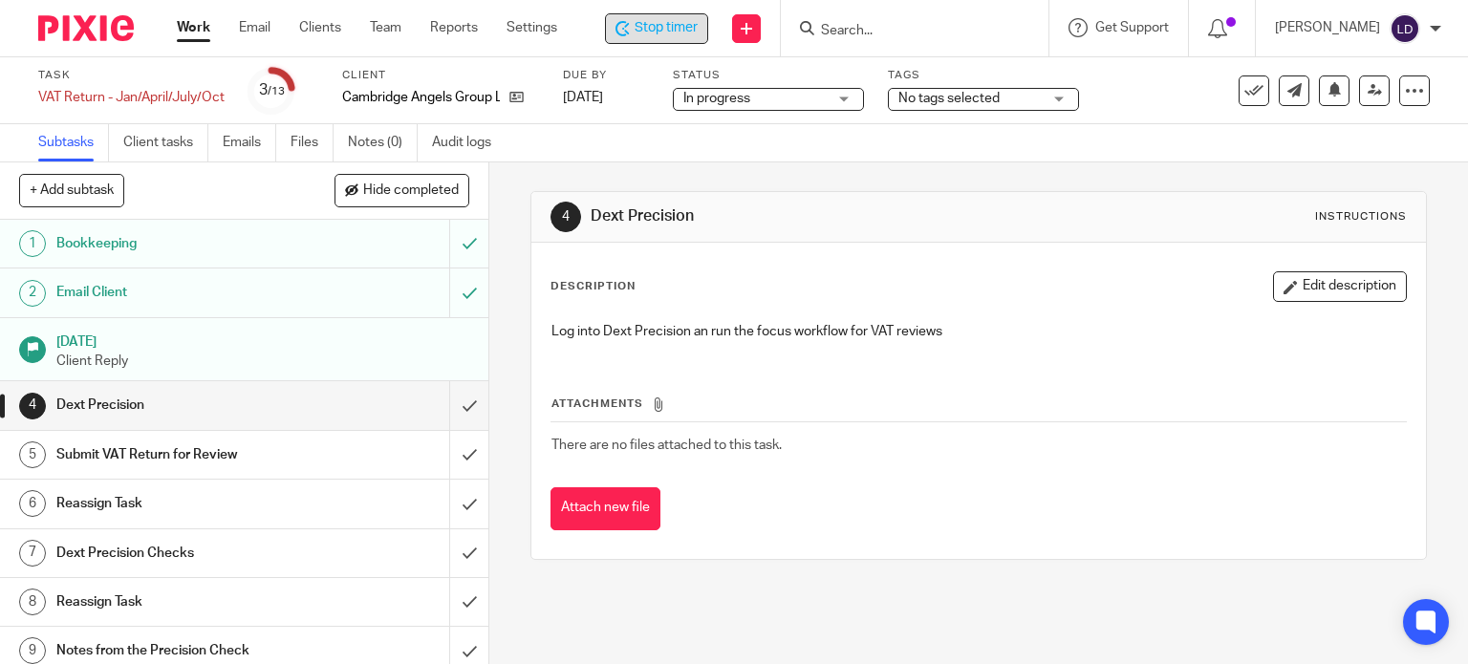
click at [630, 33] on icon at bounding box center [622, 28] width 14 height 15
click at [180, 32] on link "Work" at bounding box center [193, 27] width 33 height 19
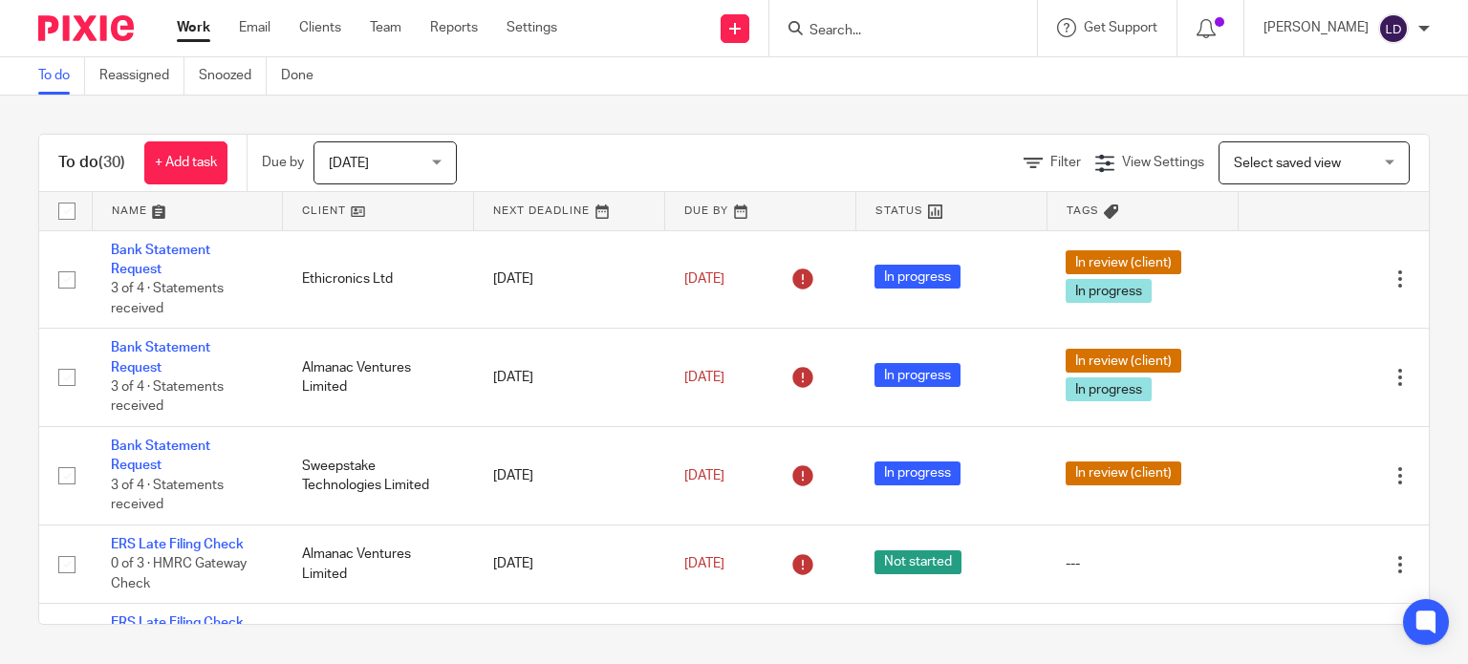
click at [388, 213] on link at bounding box center [378, 211] width 190 height 38
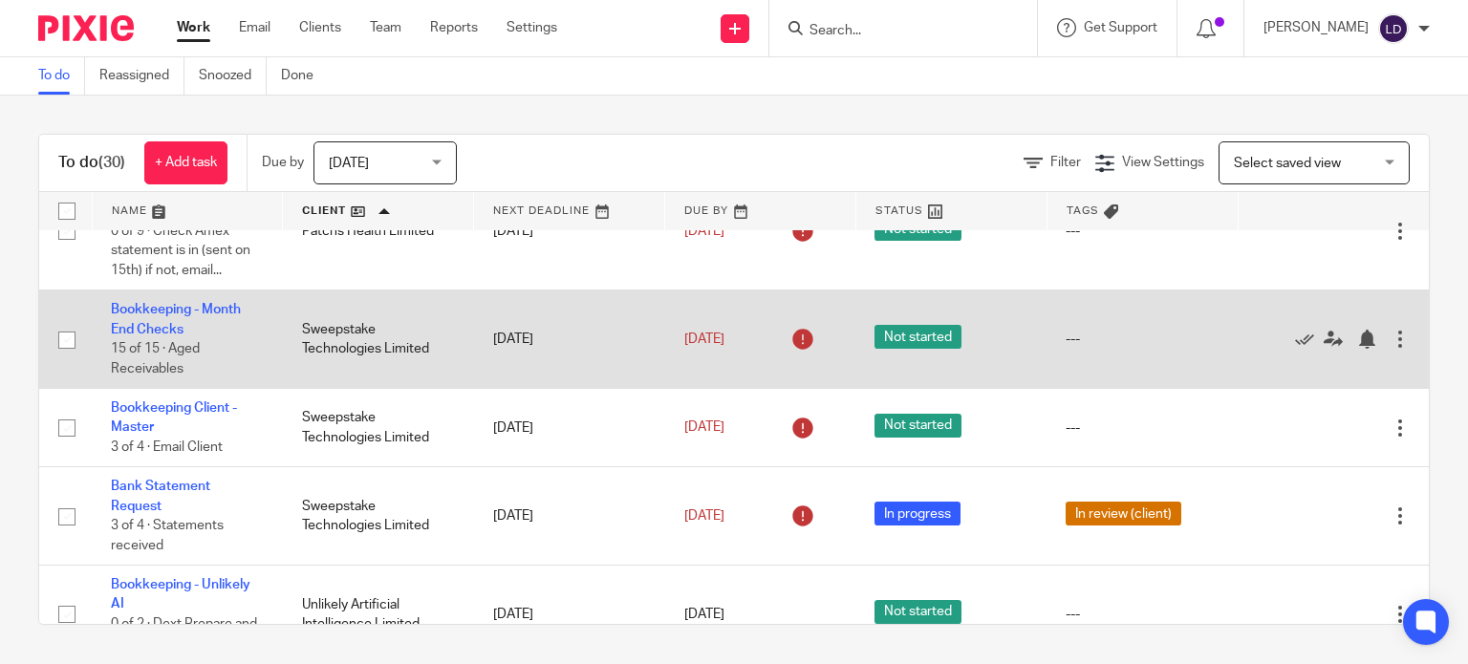
scroll to position [2070, 0]
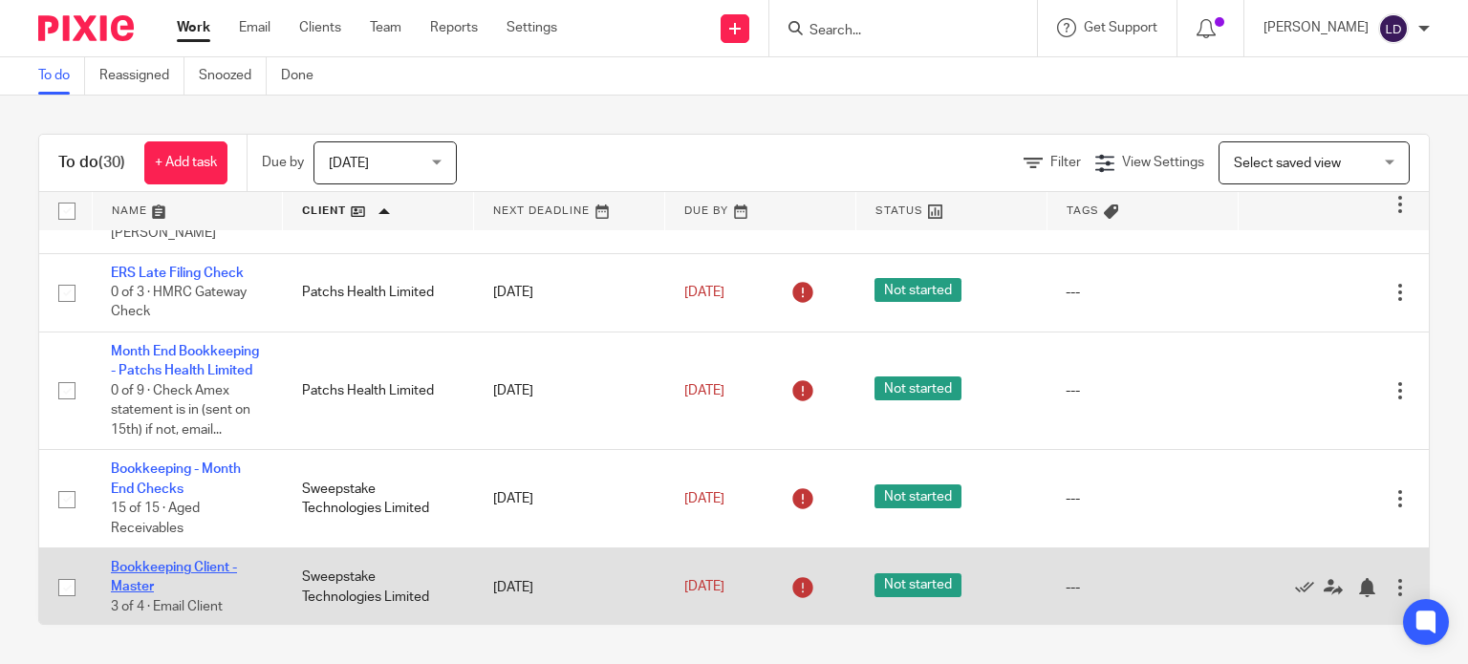
click at [199, 576] on link "Bookkeeping Client - Master" at bounding box center [174, 577] width 126 height 32
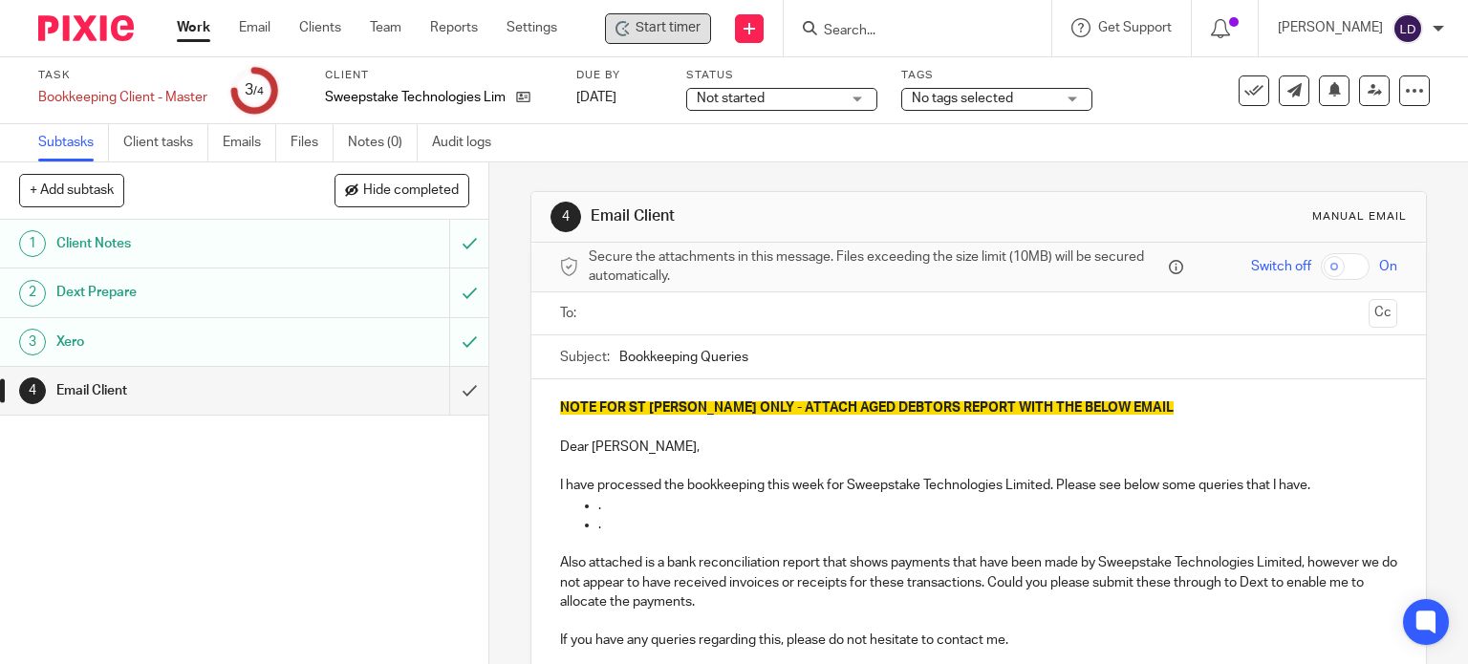
click at [646, 37] on span "Start timer" at bounding box center [668, 28] width 65 height 20
click at [645, 37] on span "Start timer" at bounding box center [668, 28] width 65 height 20
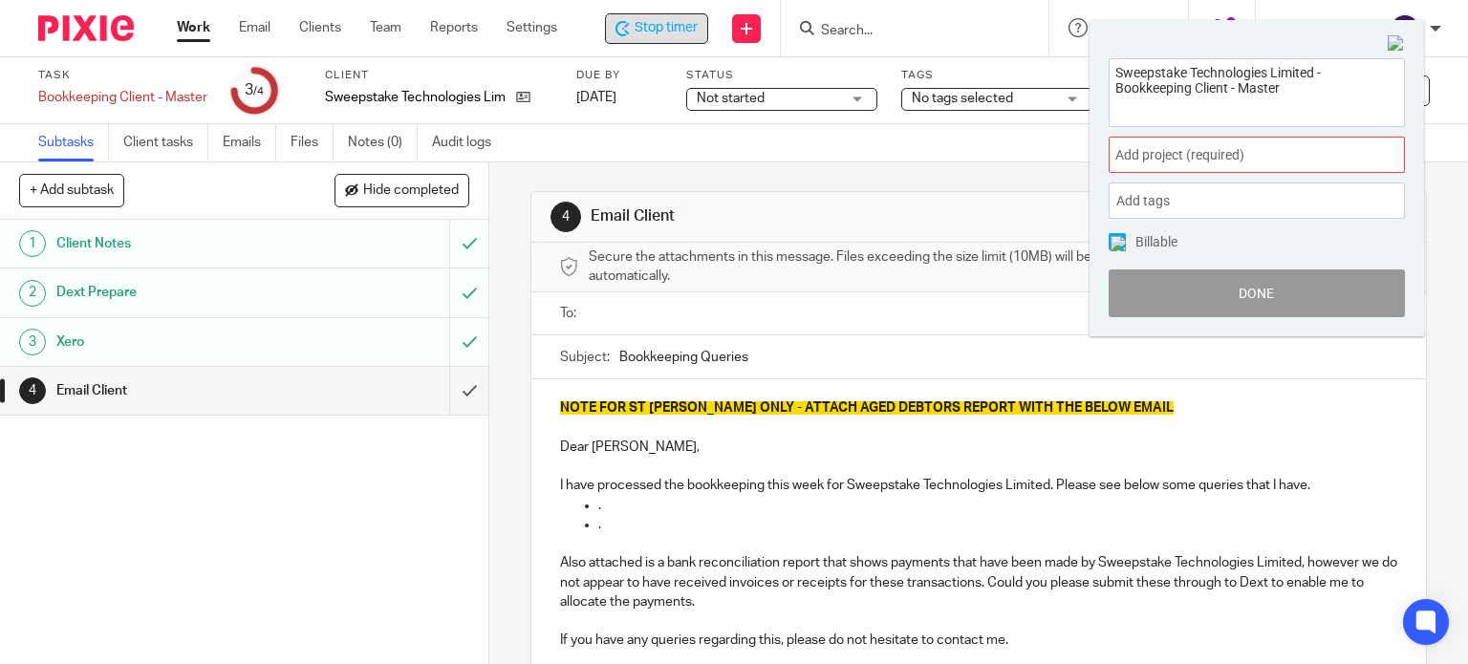
click at [1200, 145] on span "Add project (required) :" at bounding box center [1235, 155] width 241 height 20
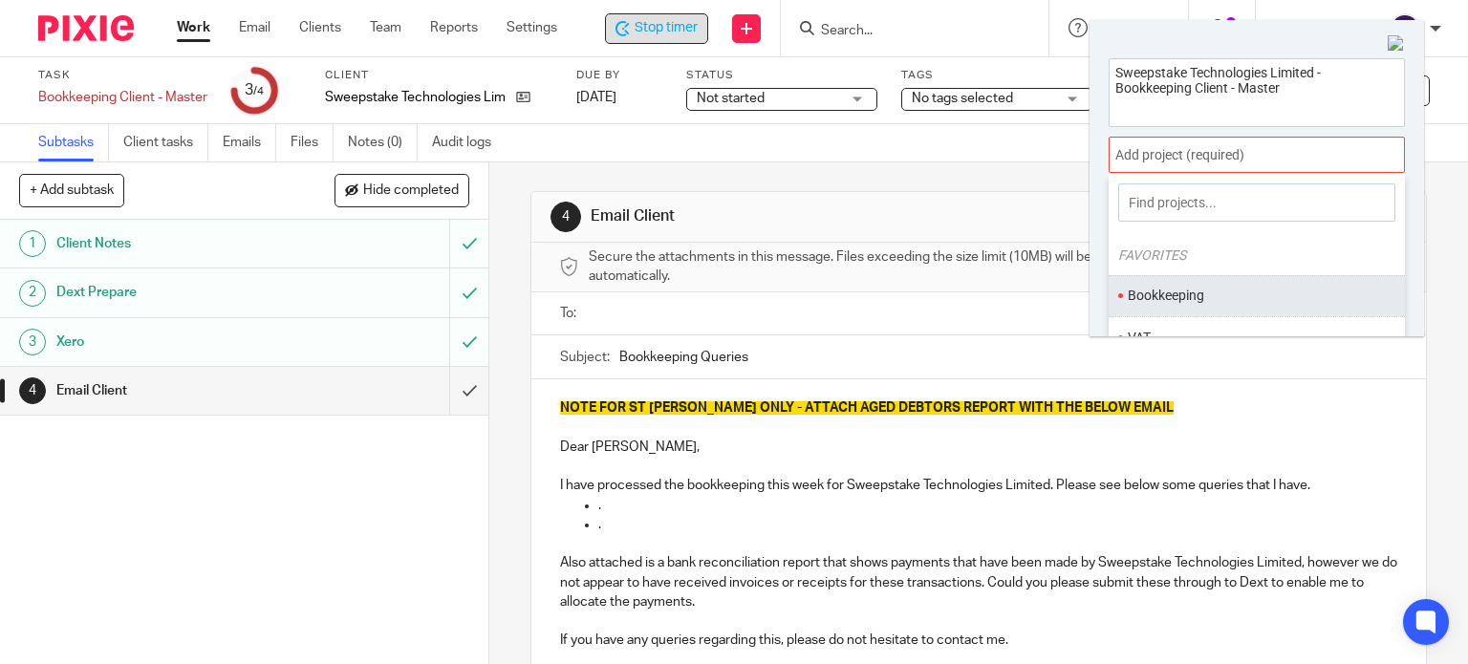
click at [1214, 286] on li "Bookkeeping" at bounding box center [1252, 296] width 249 height 20
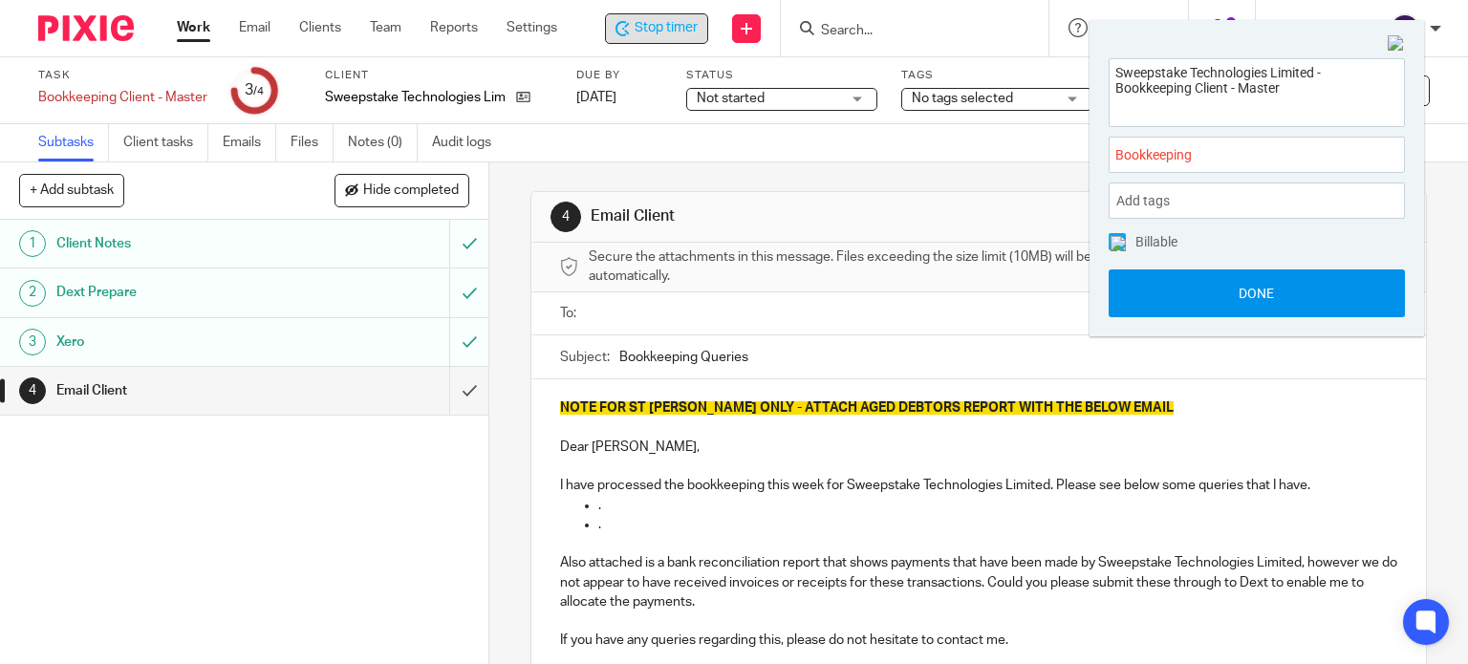
click at [1214, 290] on button "Done" at bounding box center [1257, 293] width 296 height 48
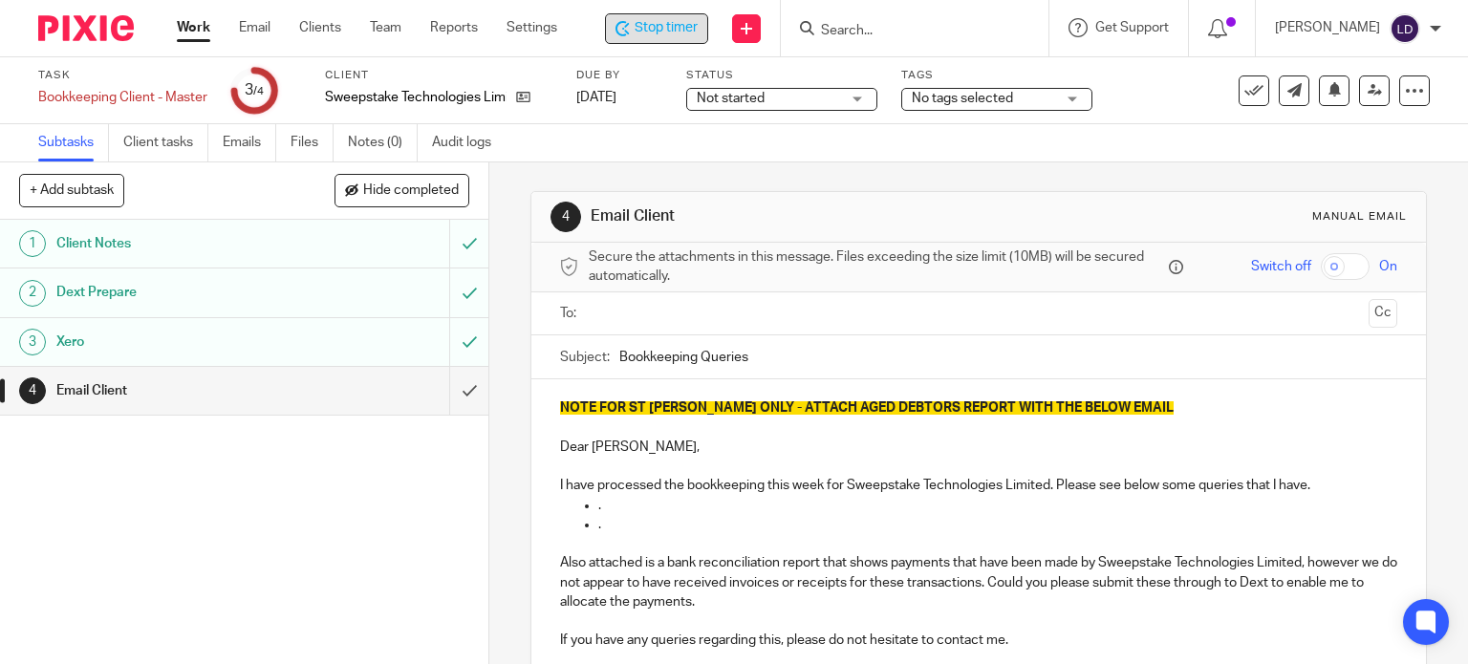
click at [701, 98] on span "Not started" at bounding box center [731, 98] width 68 height 13
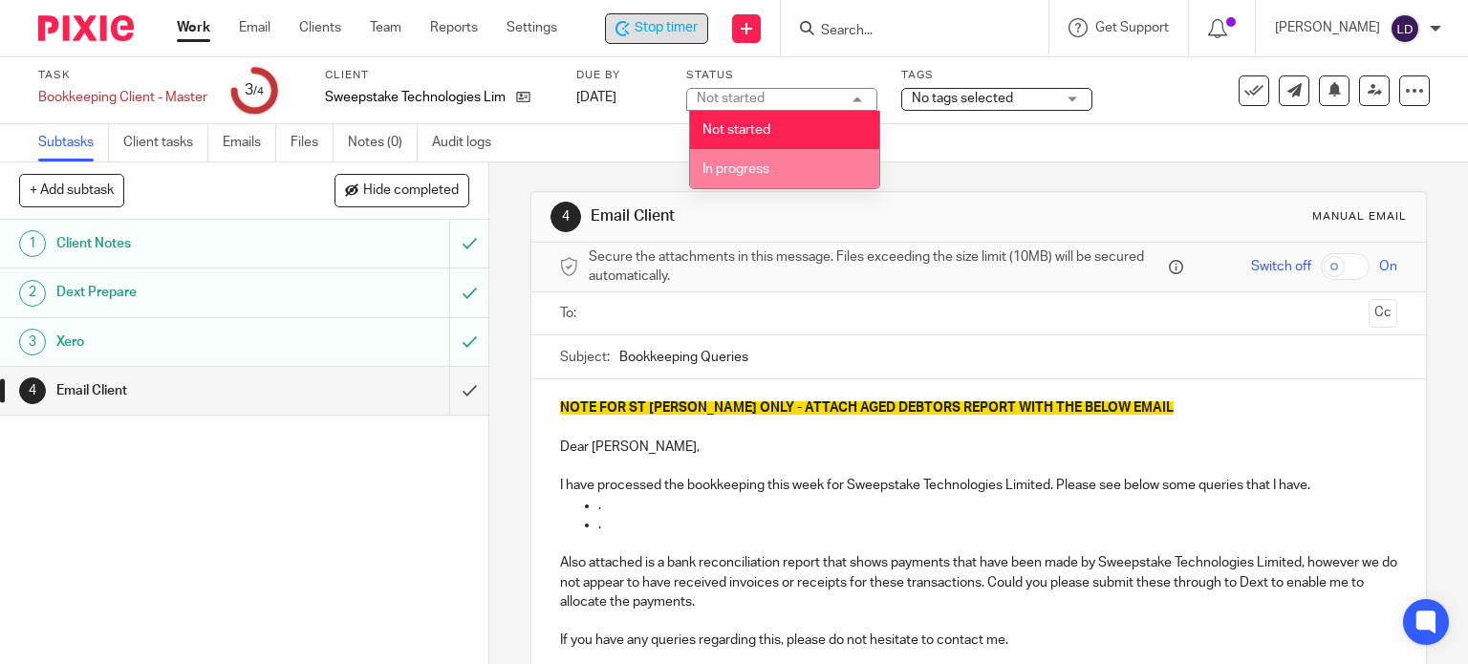
click at [730, 178] on li "In progress" at bounding box center [784, 168] width 189 height 39
